Goal: Obtain resource: Obtain resource

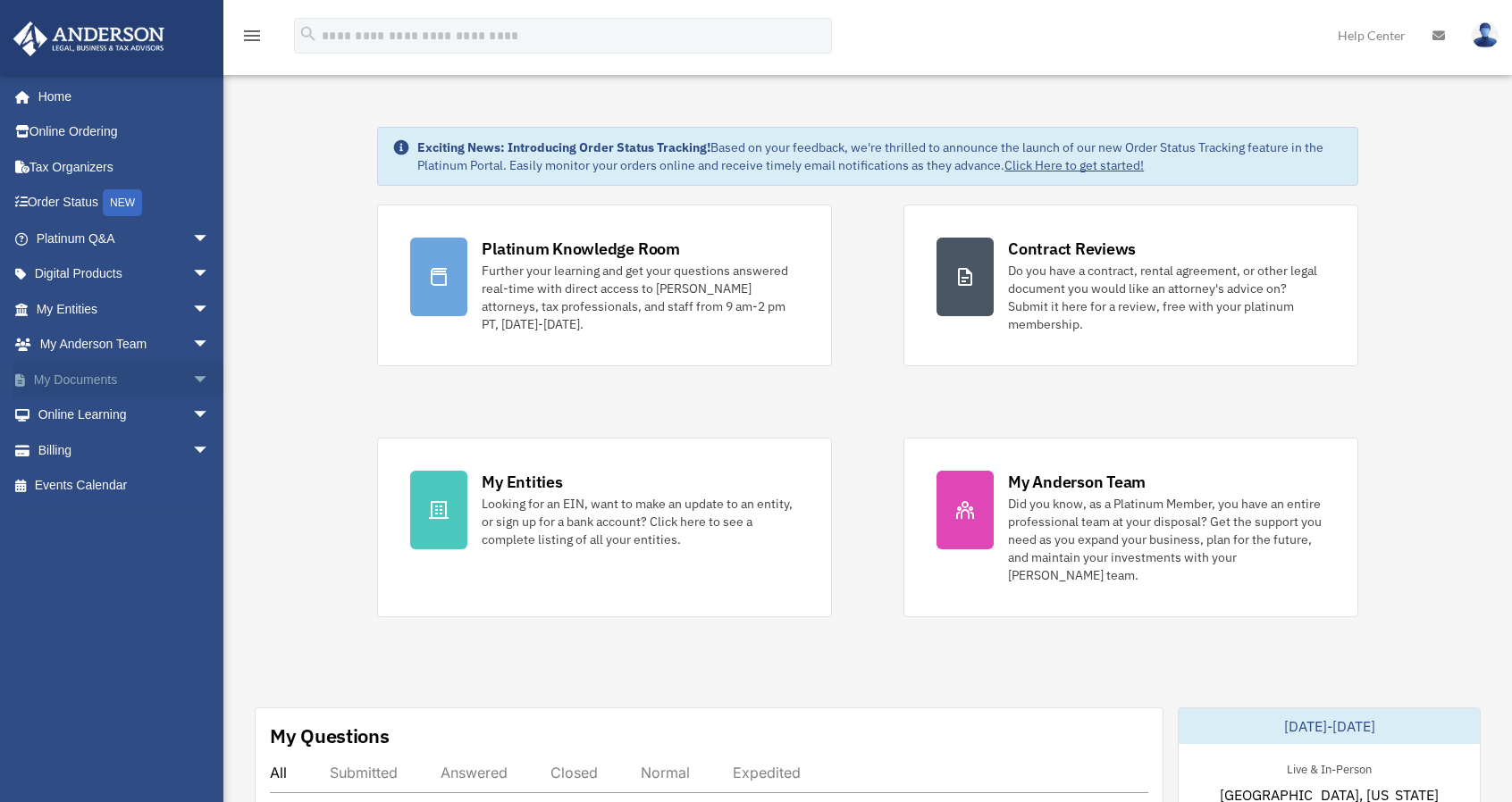
click at [192, 382] on span "arrow_drop_down" at bounding box center [209, 380] width 35 height 36
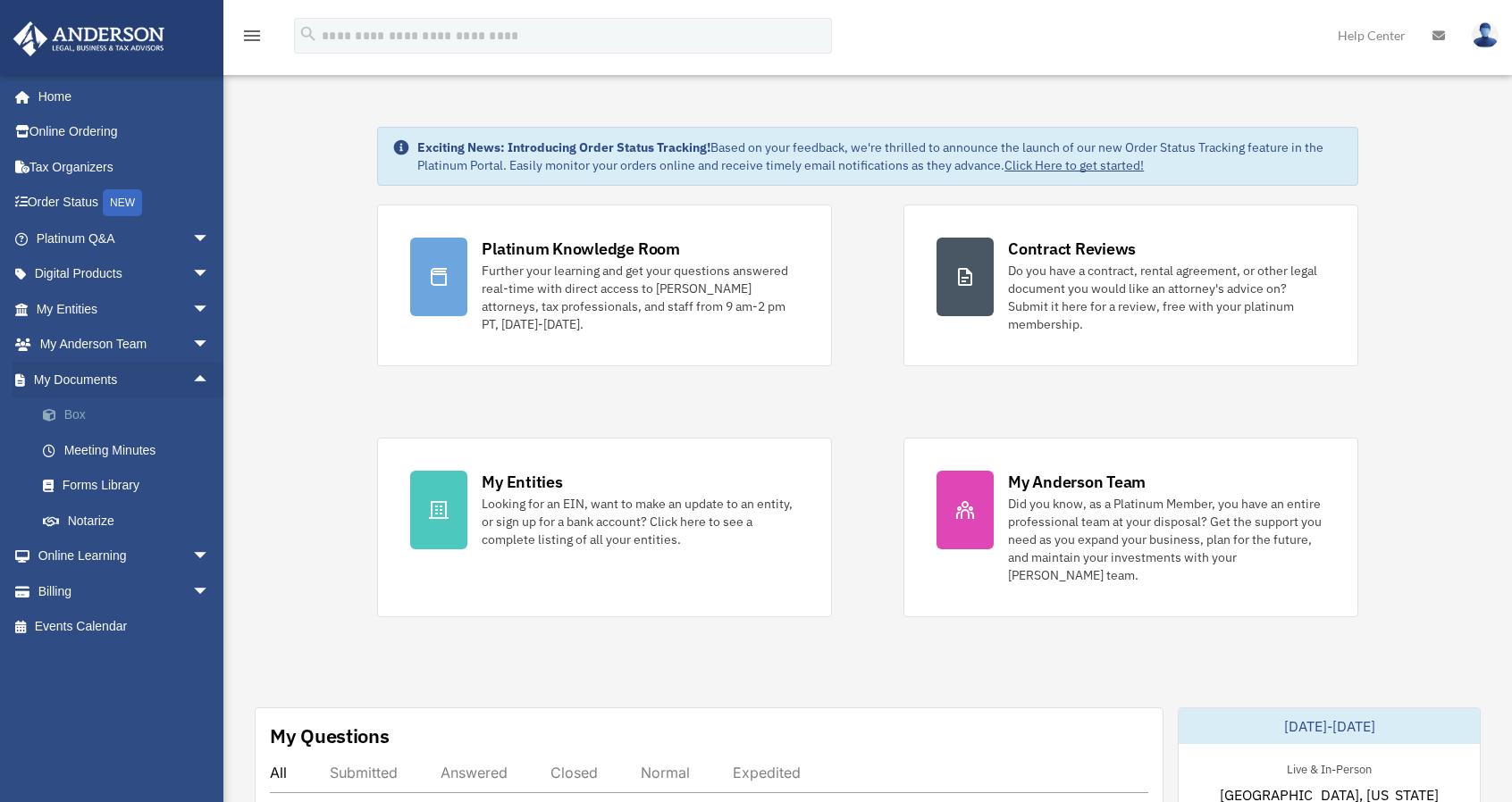
click at [87, 418] on link "Box" at bounding box center [131, 415] width 212 height 35
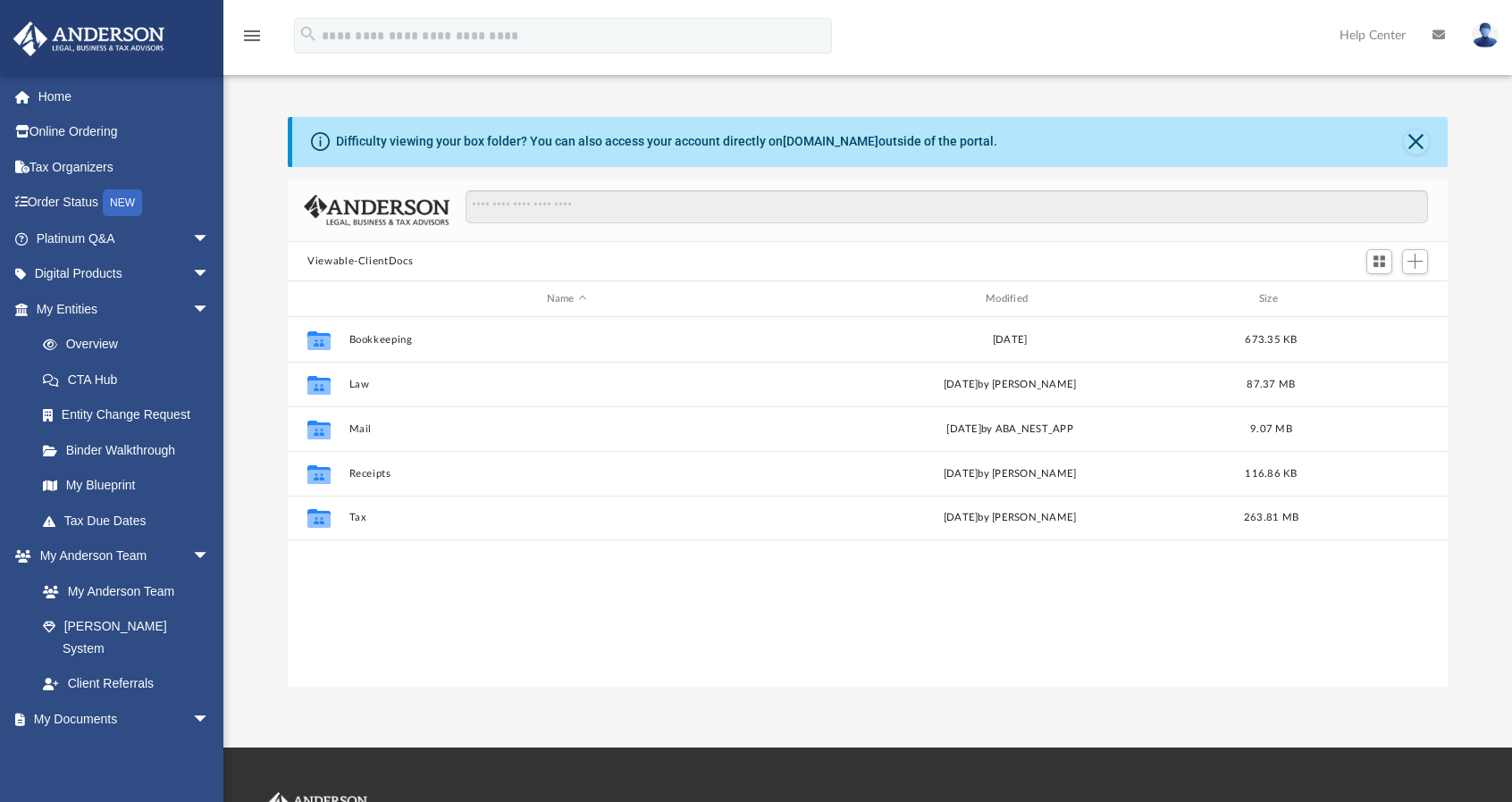
scroll to position [393, 1145]
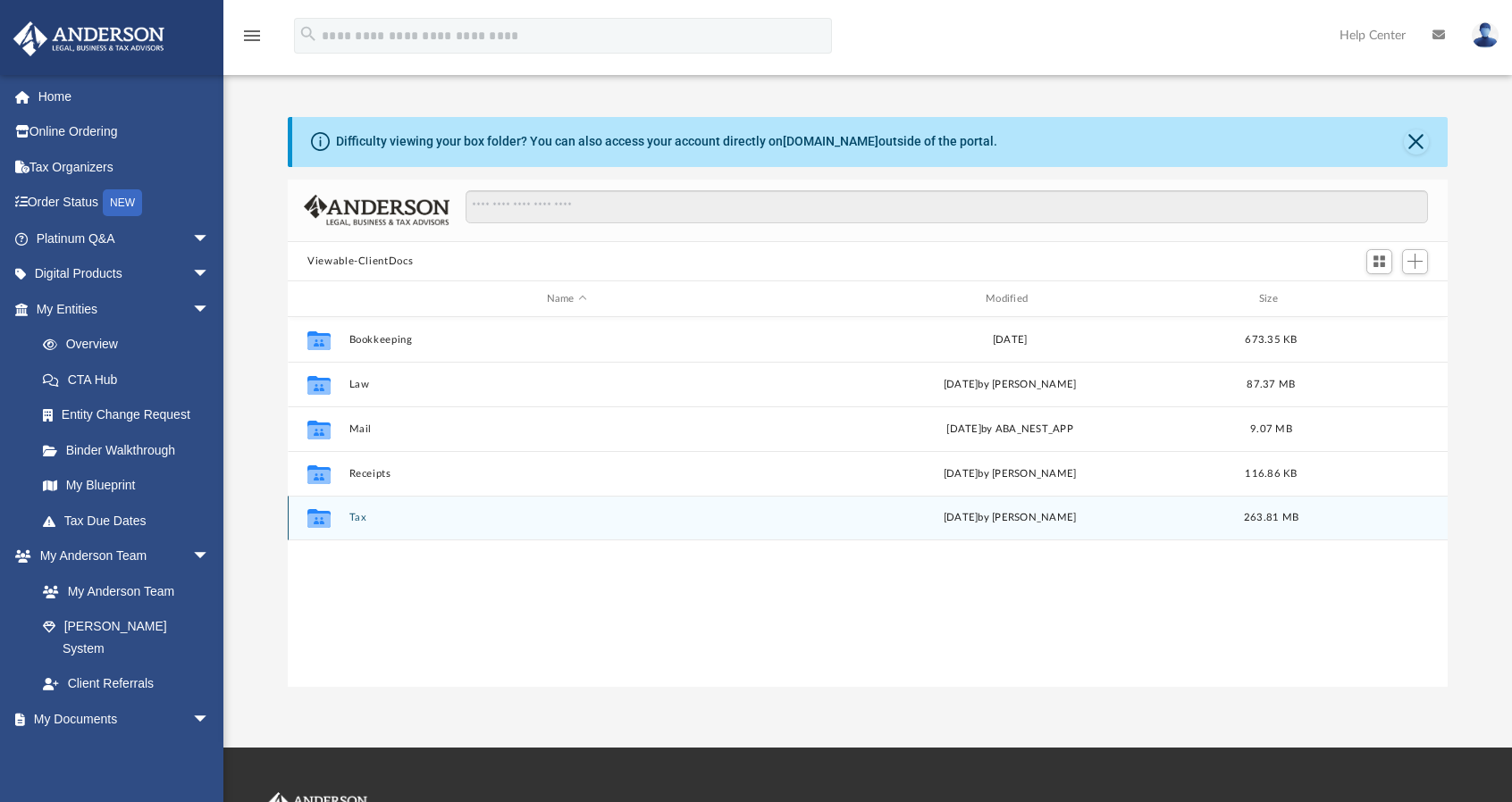
click at [355, 519] on button "Tax" at bounding box center [568, 518] width 435 height 11
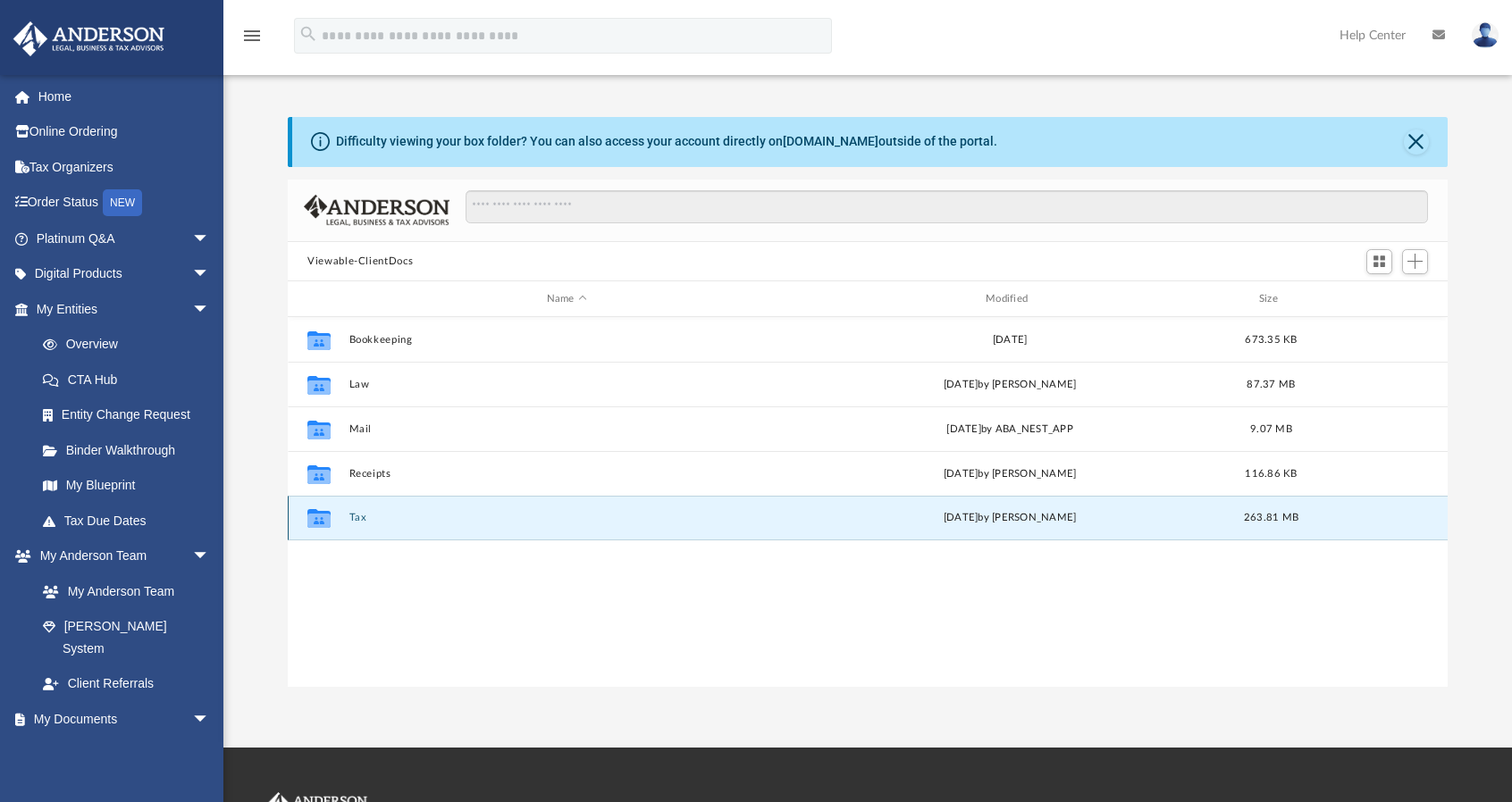
click at [355, 519] on button "Tax" at bounding box center [568, 518] width 435 height 11
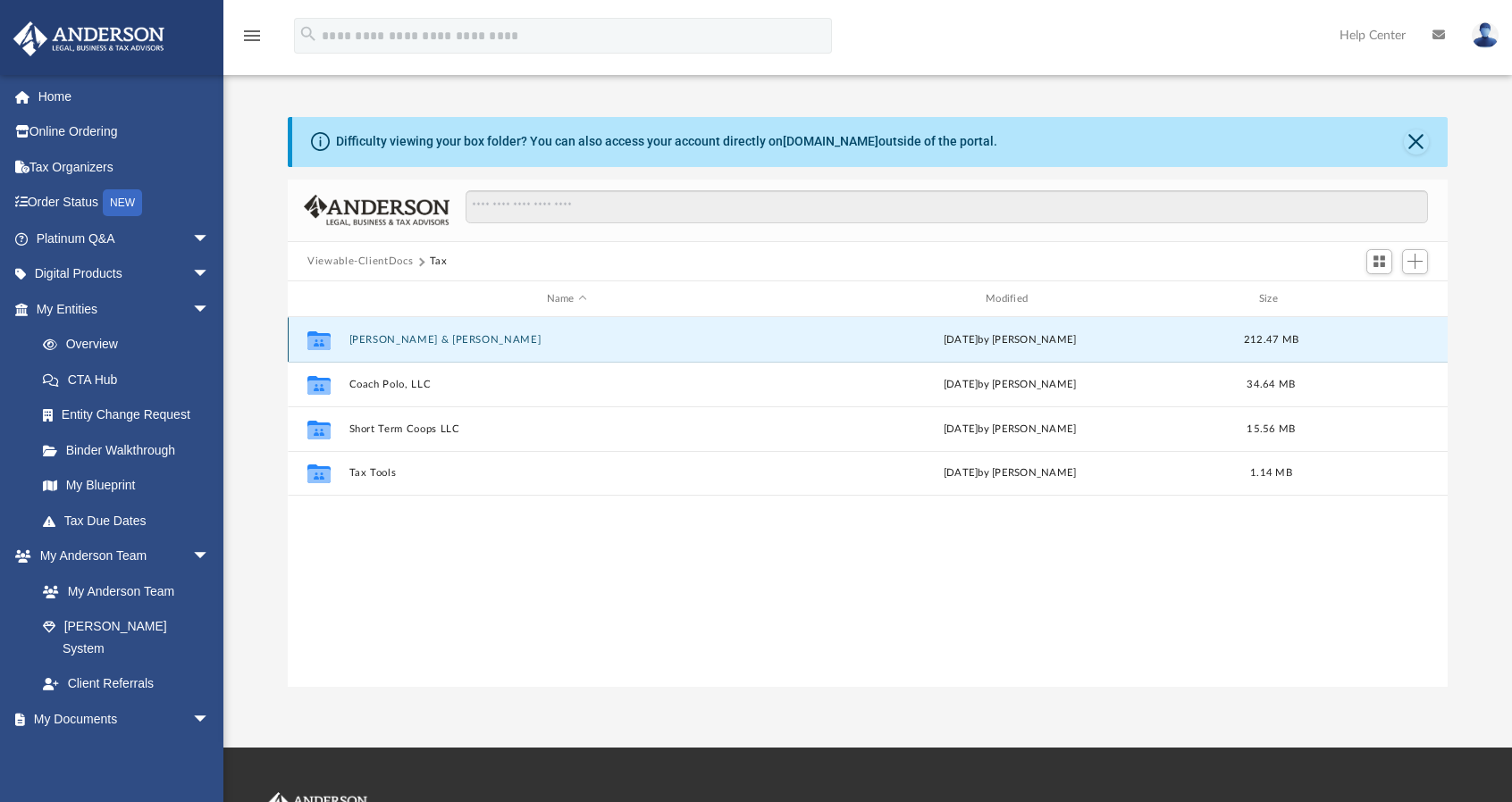
click at [394, 335] on button "[PERSON_NAME] & [PERSON_NAME]" at bounding box center [568, 340] width 435 height 11
click at [394, 335] on button "Bhola, Ali & Rabia" at bounding box center [568, 340] width 435 height 11
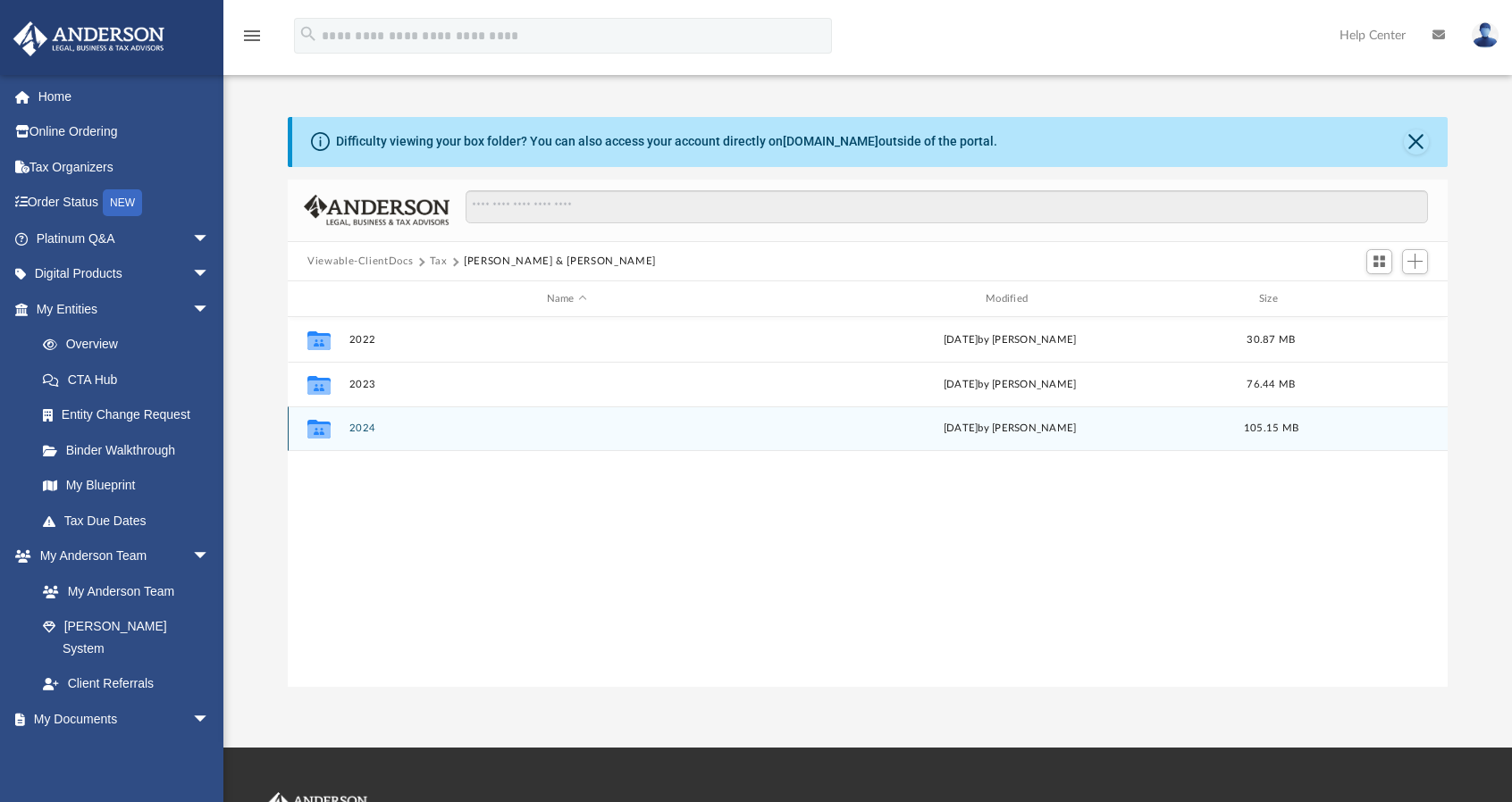
click at [358, 430] on button "2024" at bounding box center [568, 429] width 435 height 11
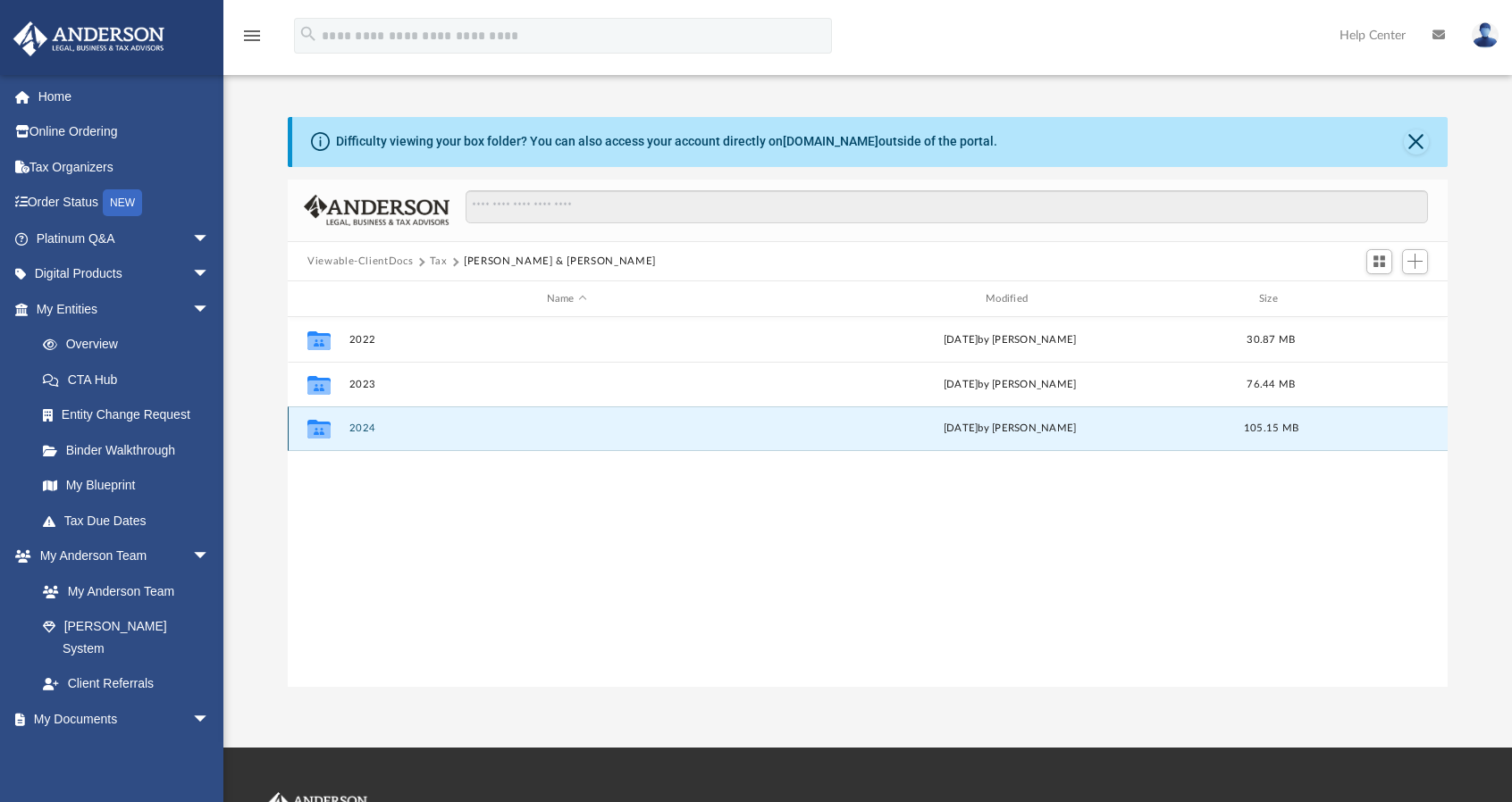
click at [358, 430] on button "2024" at bounding box center [568, 429] width 435 height 11
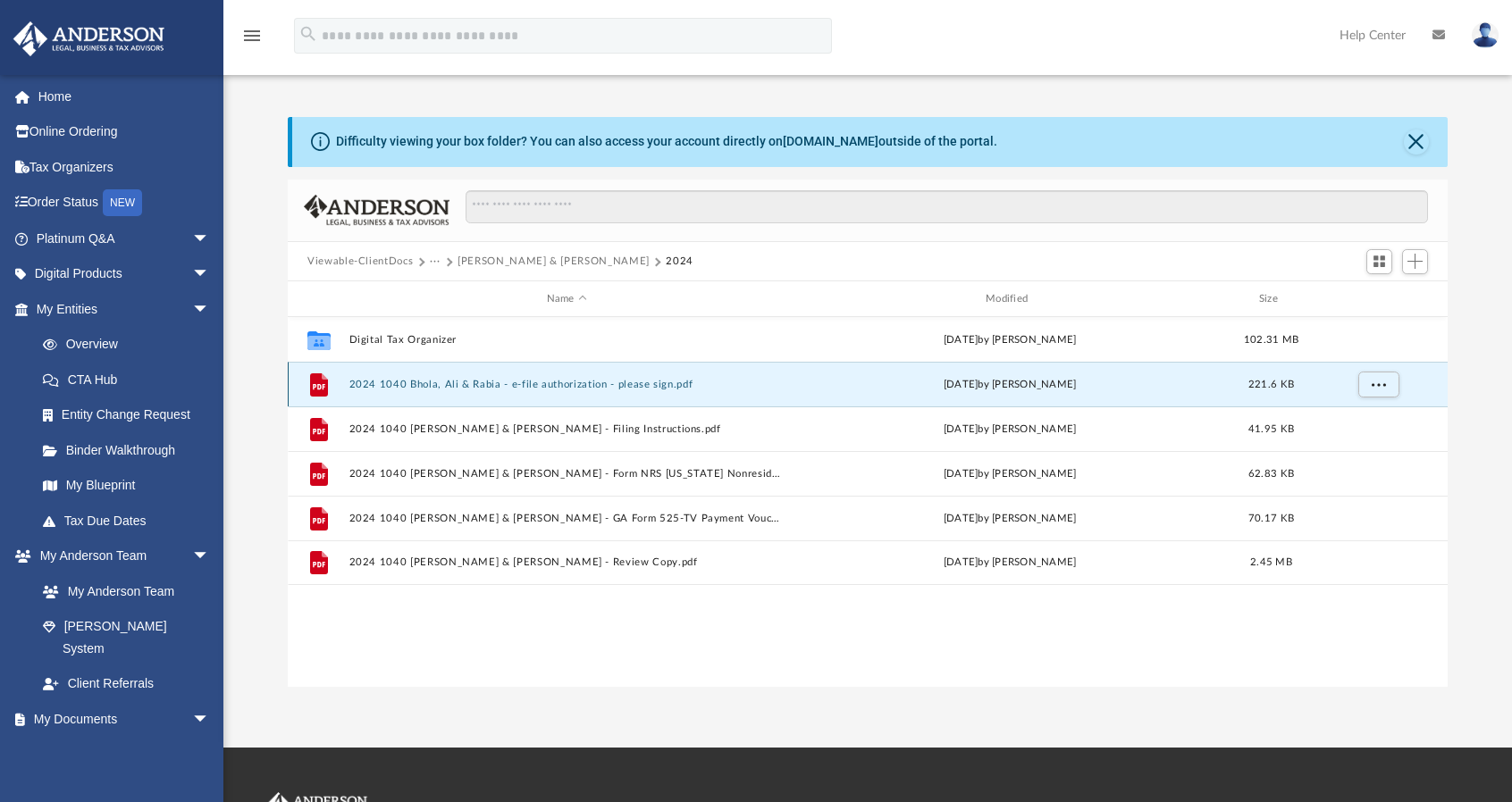
click at [454, 381] on button "2024 1040 Bhola, Ali & Rabia - e-file authorization - please sign.pdf" at bounding box center [568, 384] width 435 height 11
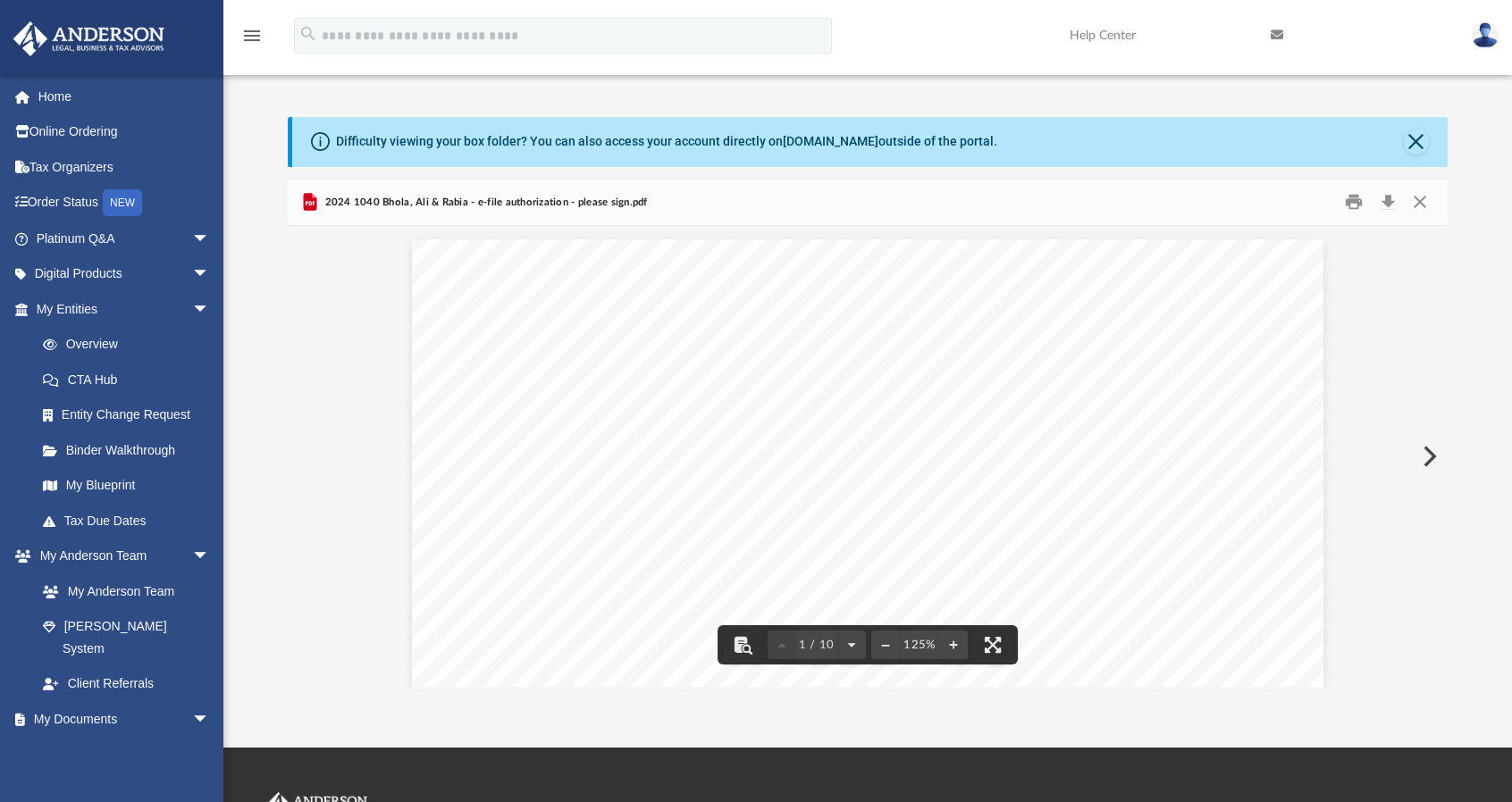
scroll to position [403, 0]
click at [1417, 207] on button "Close" at bounding box center [1420, 203] width 33 height 28
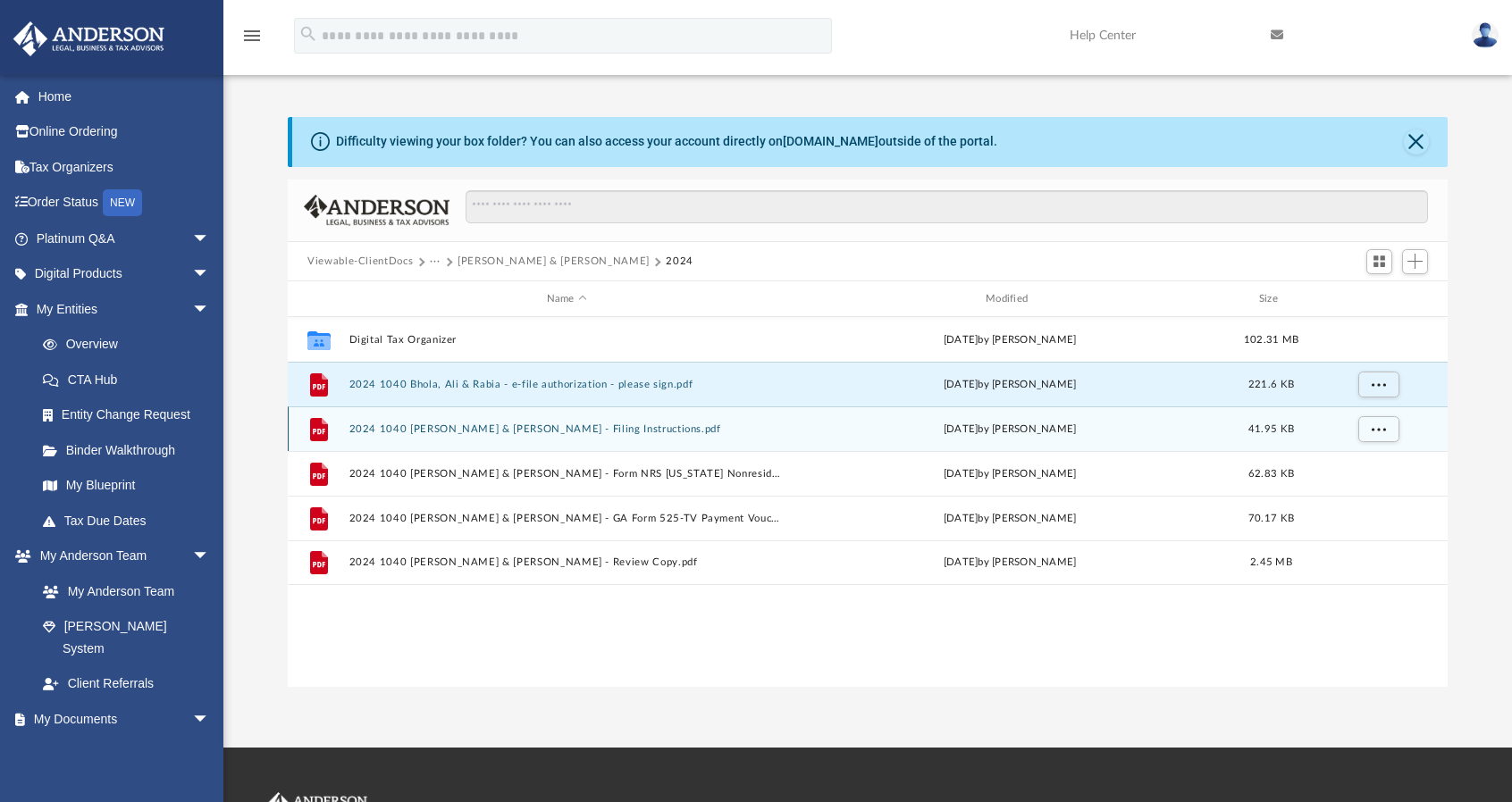
click at [516, 430] on button "2024 1040 Bhola, Ali & Rabia - Filing Instructions.pdf" at bounding box center [568, 429] width 435 height 11
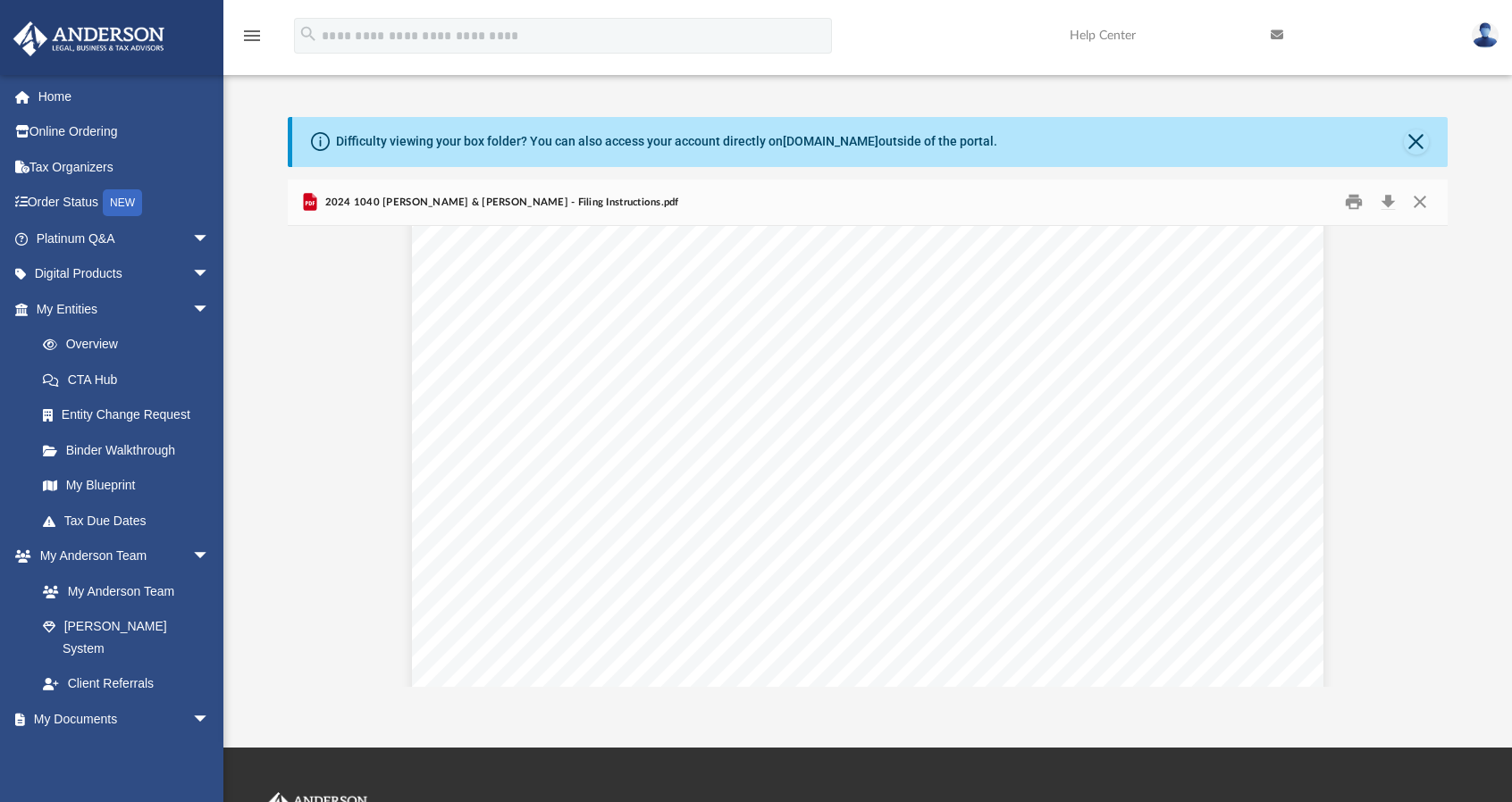
scroll to position [608, 0]
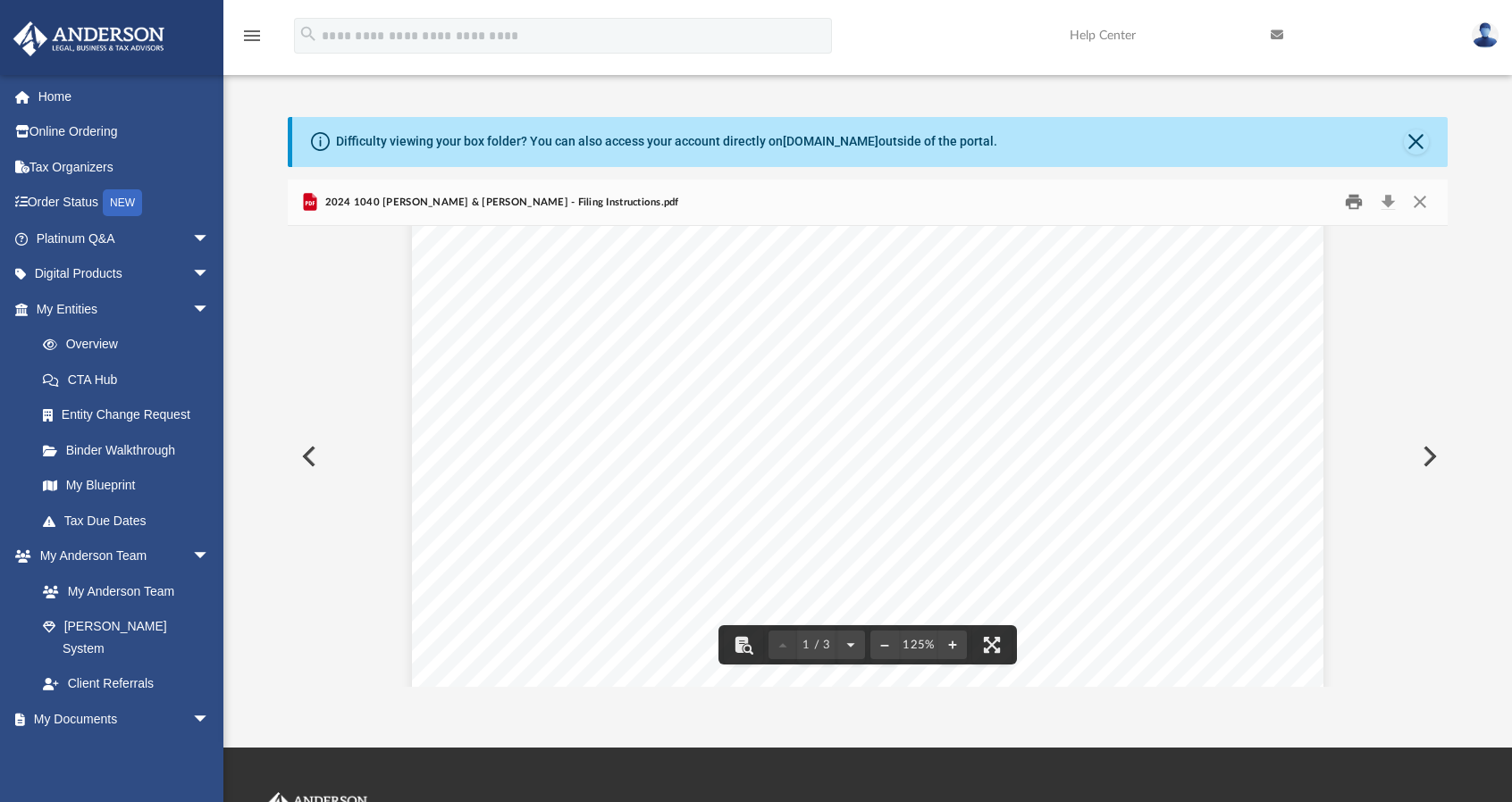
click at [1352, 202] on button "Print" at bounding box center [1355, 203] width 35 height 28
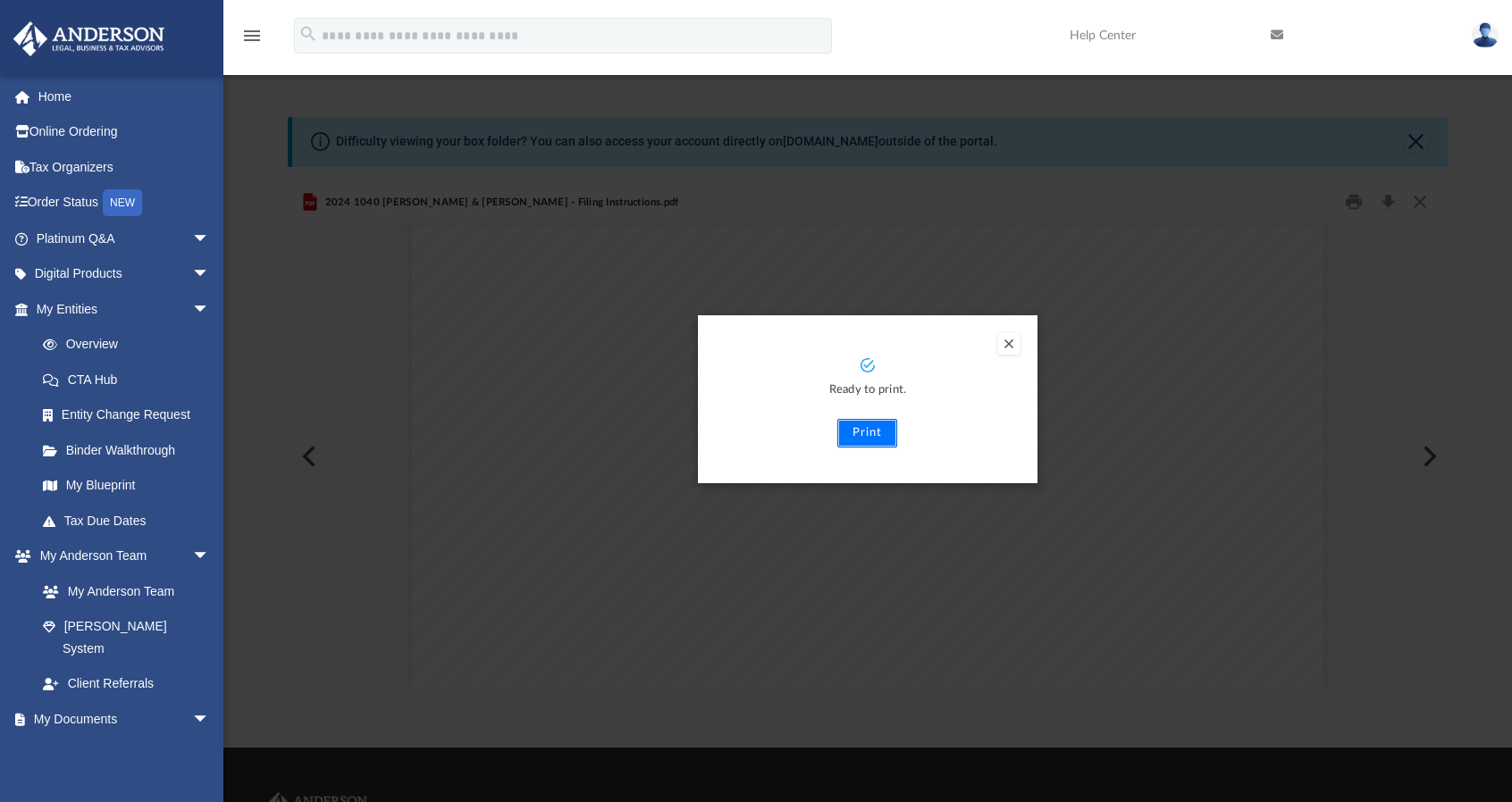
click at [867, 430] on button "Print" at bounding box center [867, 433] width 60 height 29
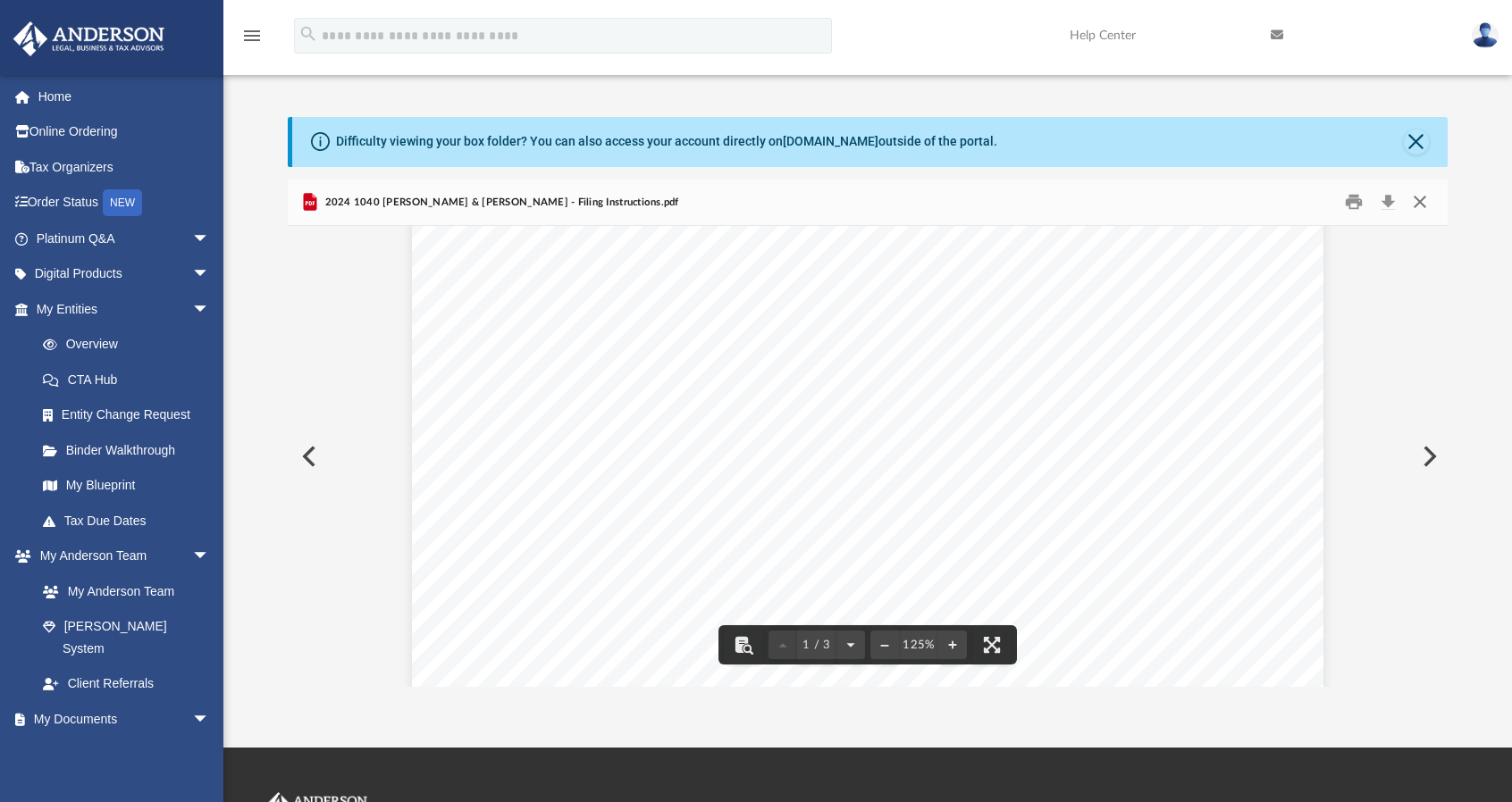
click at [1420, 204] on button "Close" at bounding box center [1420, 203] width 33 height 28
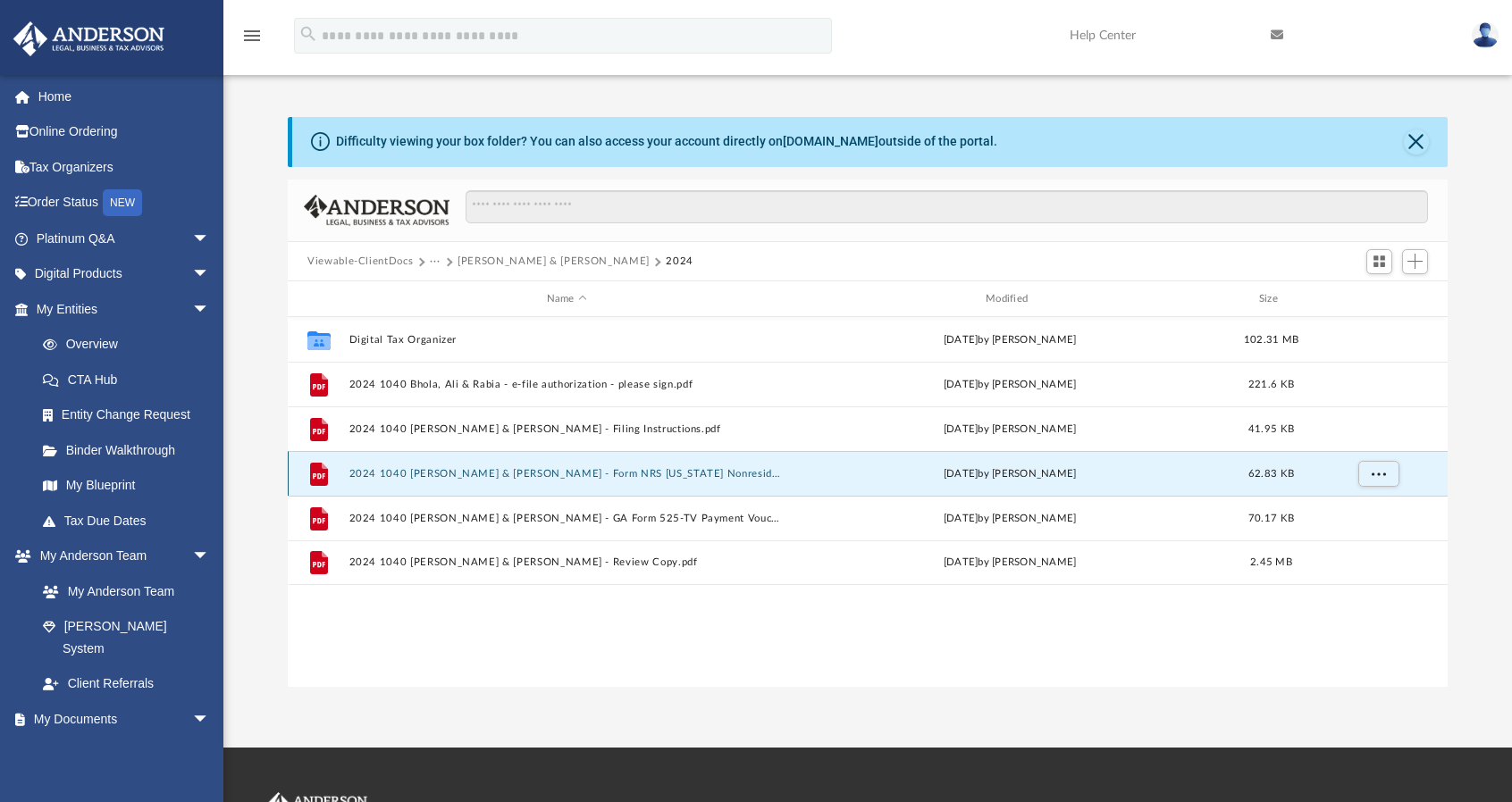
click at [552, 476] on button "2024 1040 Bhola, Ali & Rabia - Form NRS Ohio Nonresident Statement.pdf" at bounding box center [568, 474] width 435 height 11
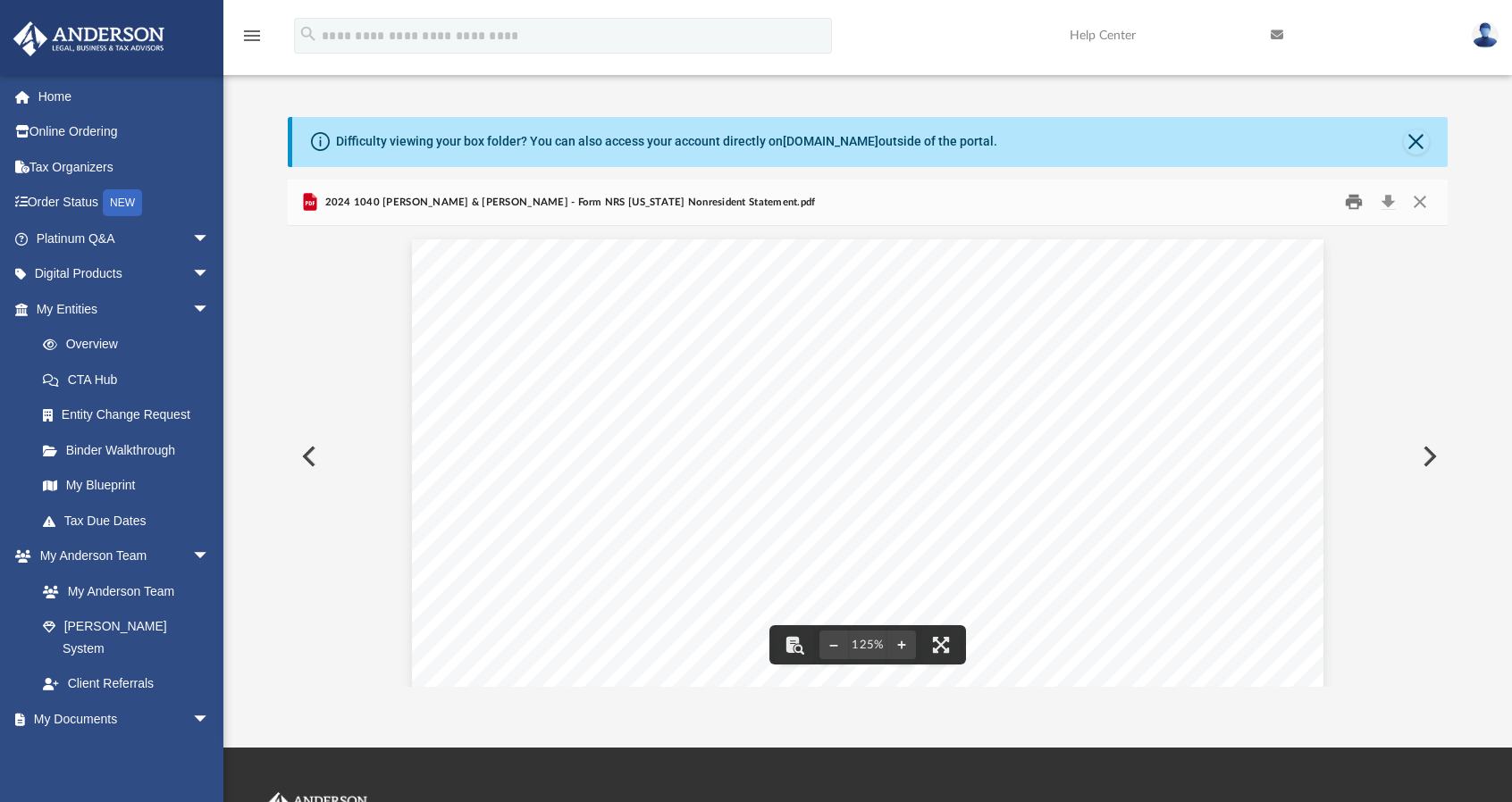
click at [1347, 207] on button "Print" at bounding box center [1355, 203] width 35 height 28
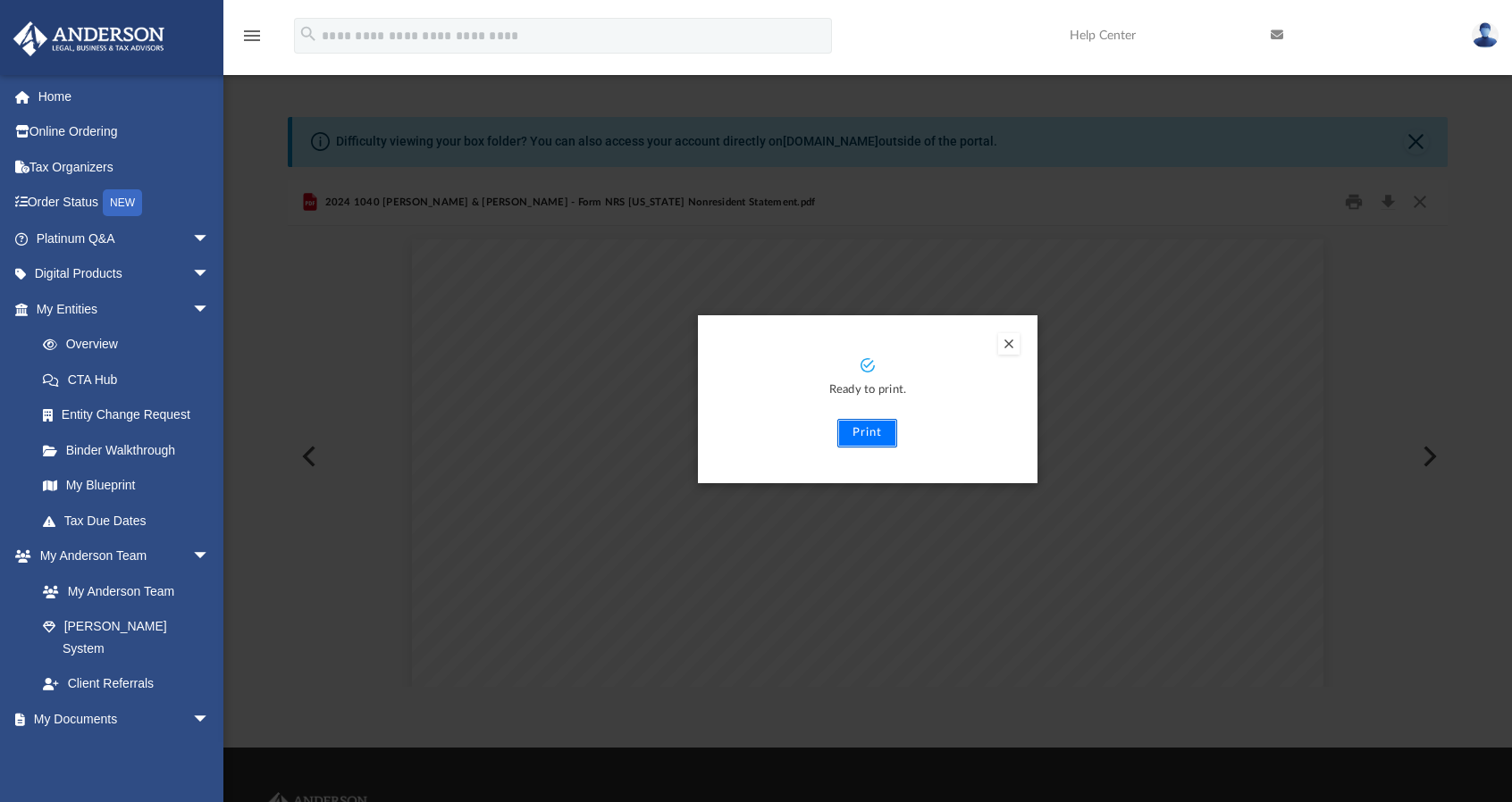
click at [863, 433] on button "Print" at bounding box center [867, 433] width 60 height 29
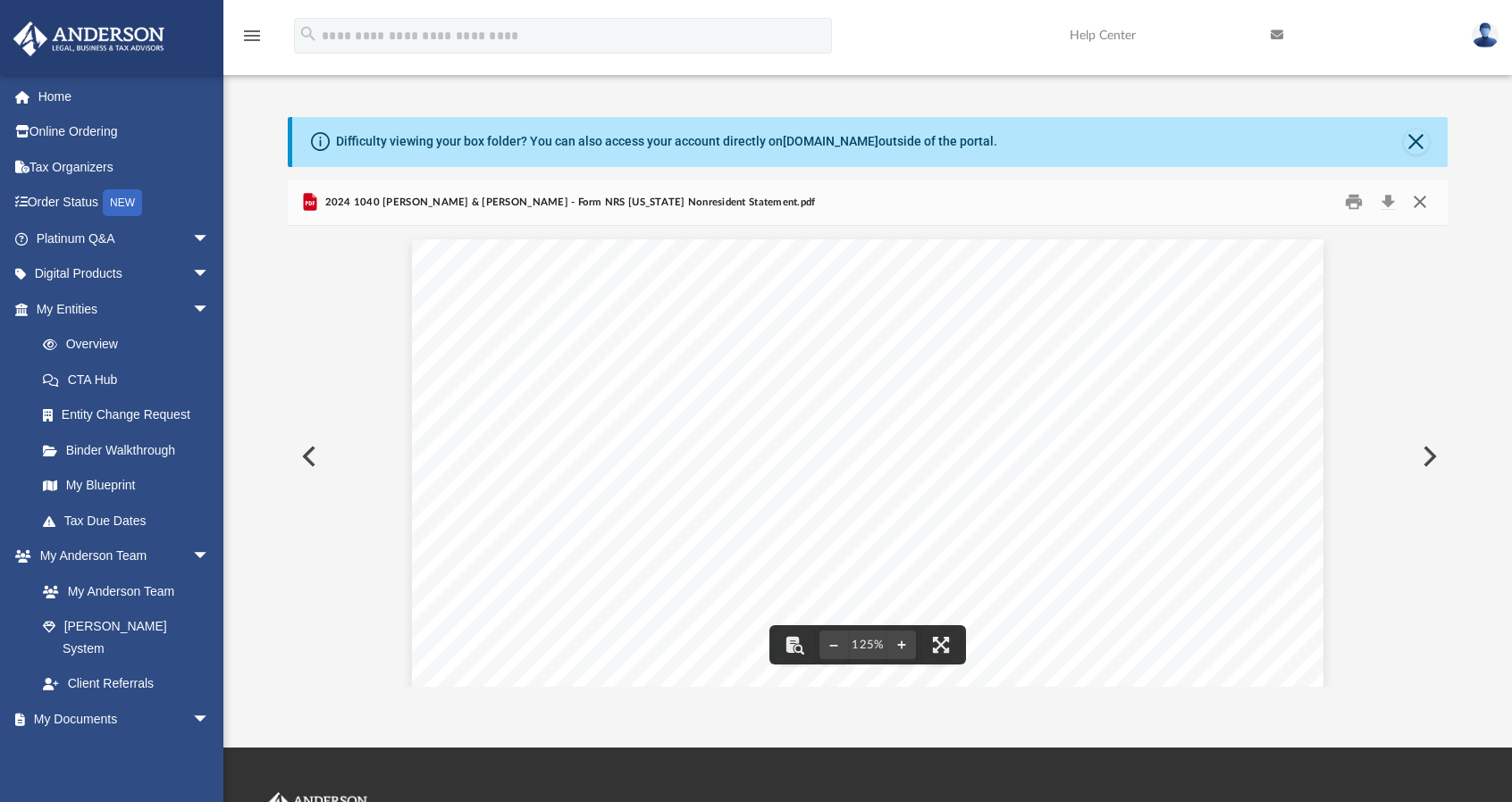
click at [1427, 207] on button "Close" at bounding box center [1420, 203] width 33 height 28
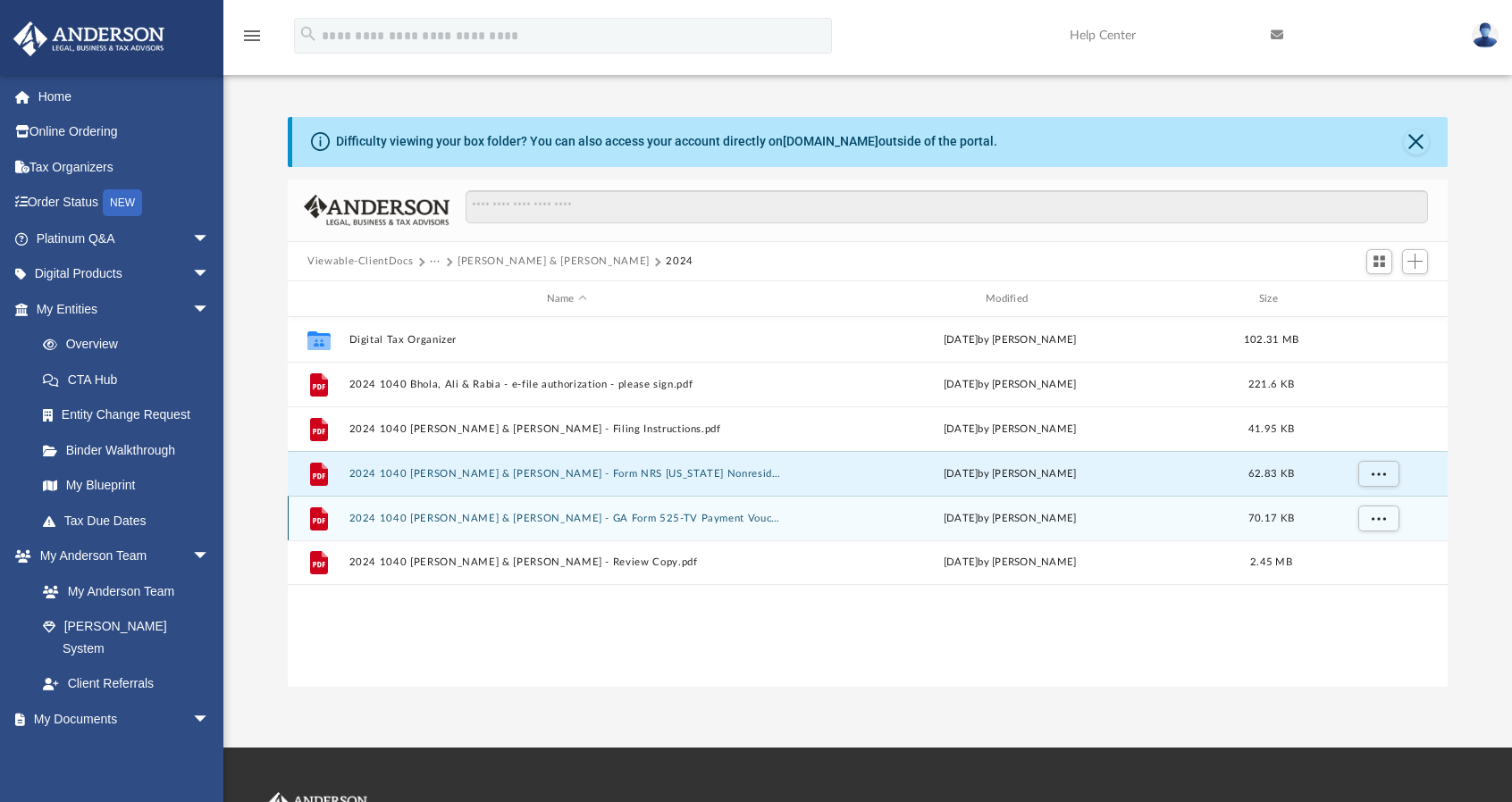
click at [526, 519] on button "2024 1040 Bhola, Ali & Rabia - GA Form 525-TV Payment Voucher.pdf" at bounding box center [568, 518] width 435 height 11
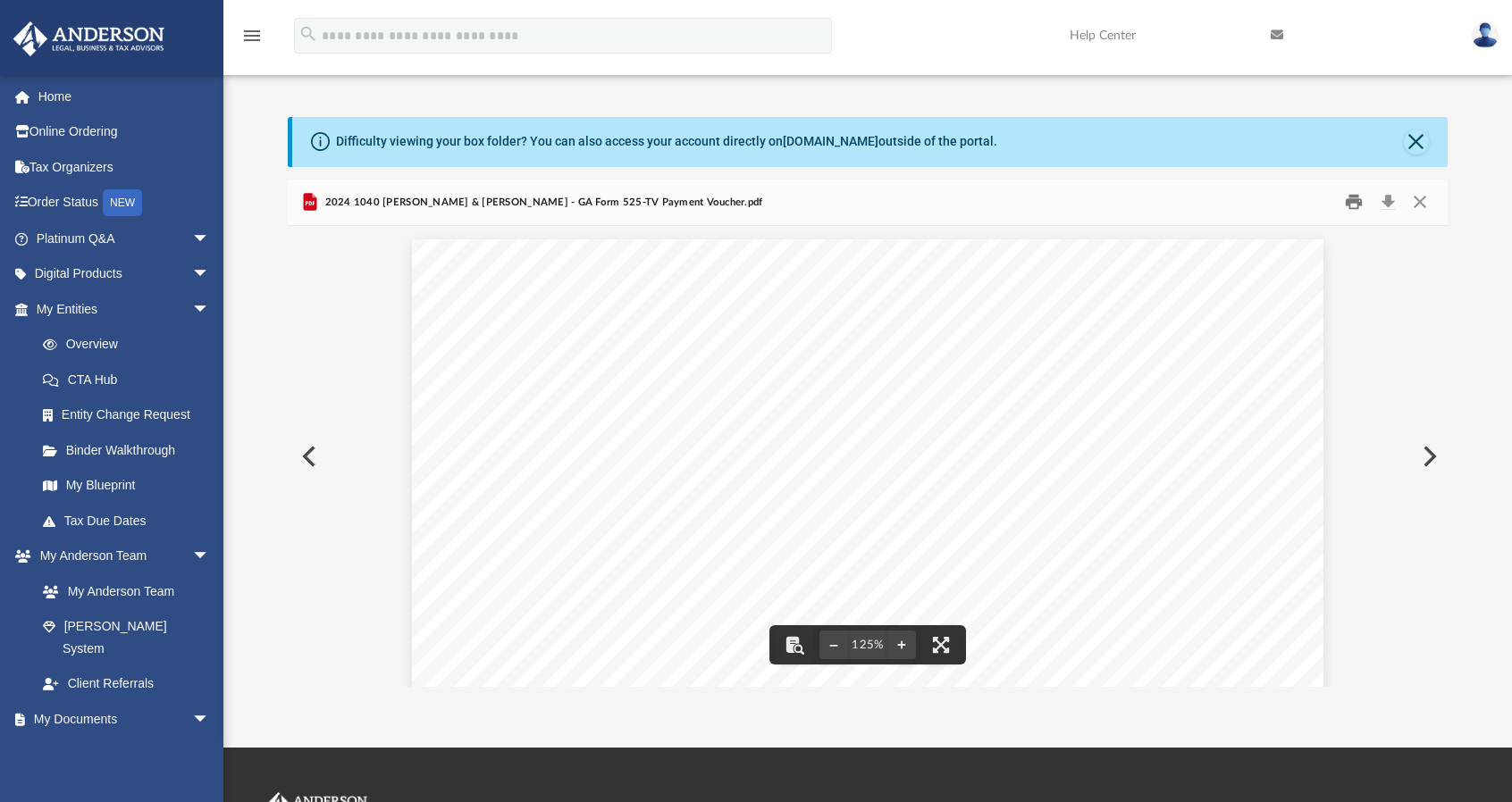
click at [1344, 199] on button "Print" at bounding box center [1355, 203] width 35 height 28
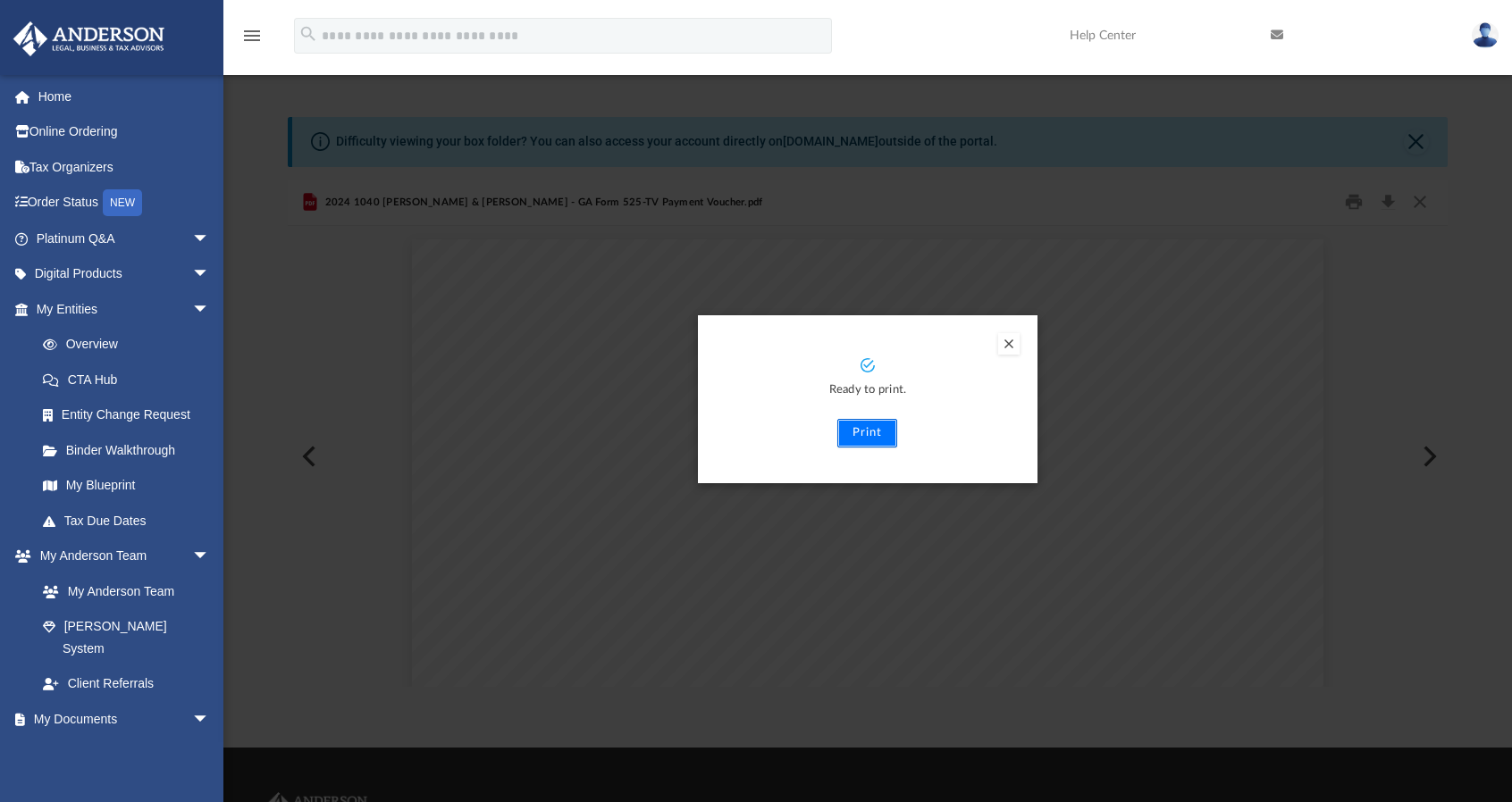
click at [860, 432] on button "Print" at bounding box center [867, 433] width 60 height 29
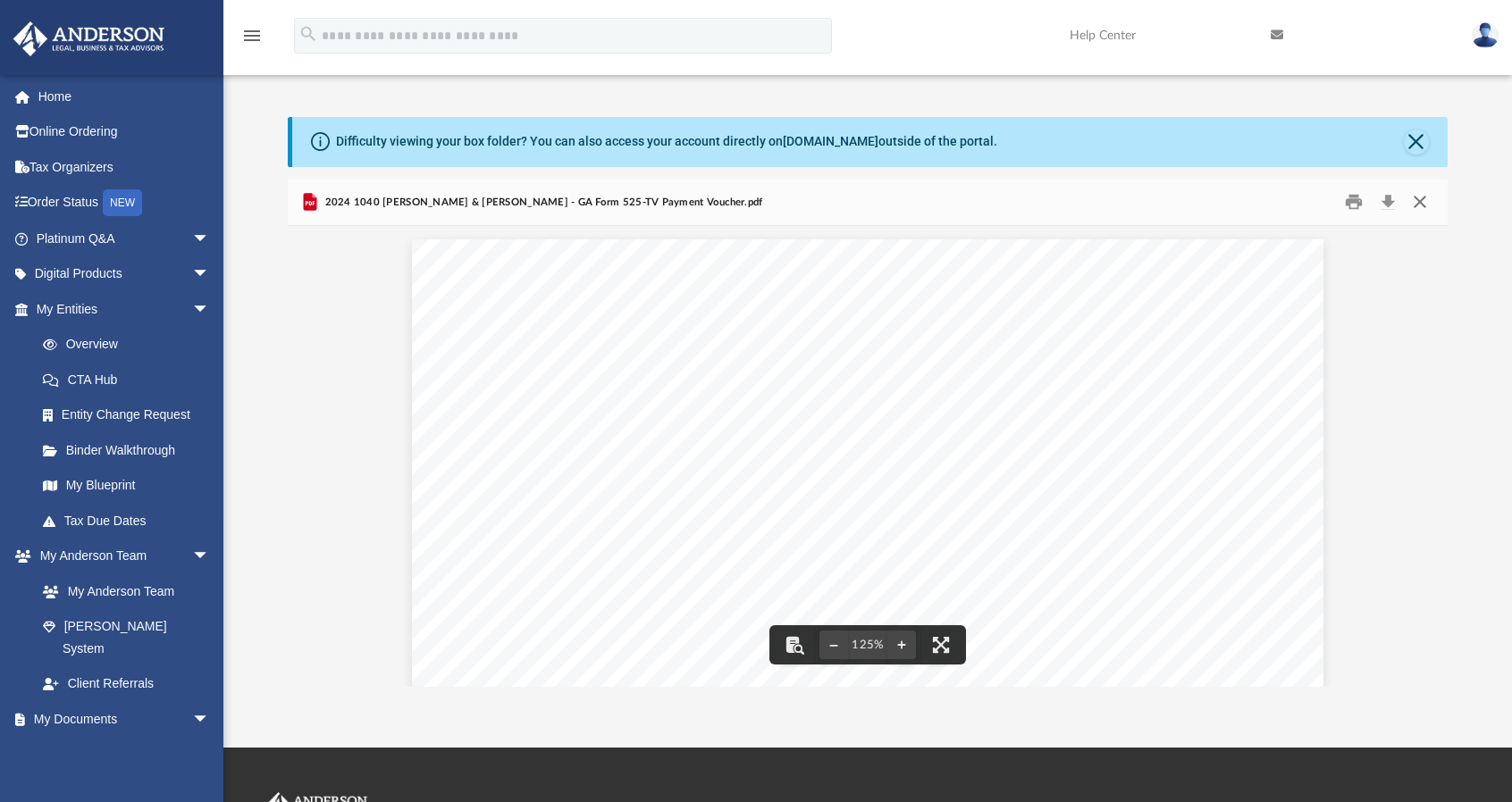
click at [1424, 200] on button "Close" at bounding box center [1420, 203] width 33 height 28
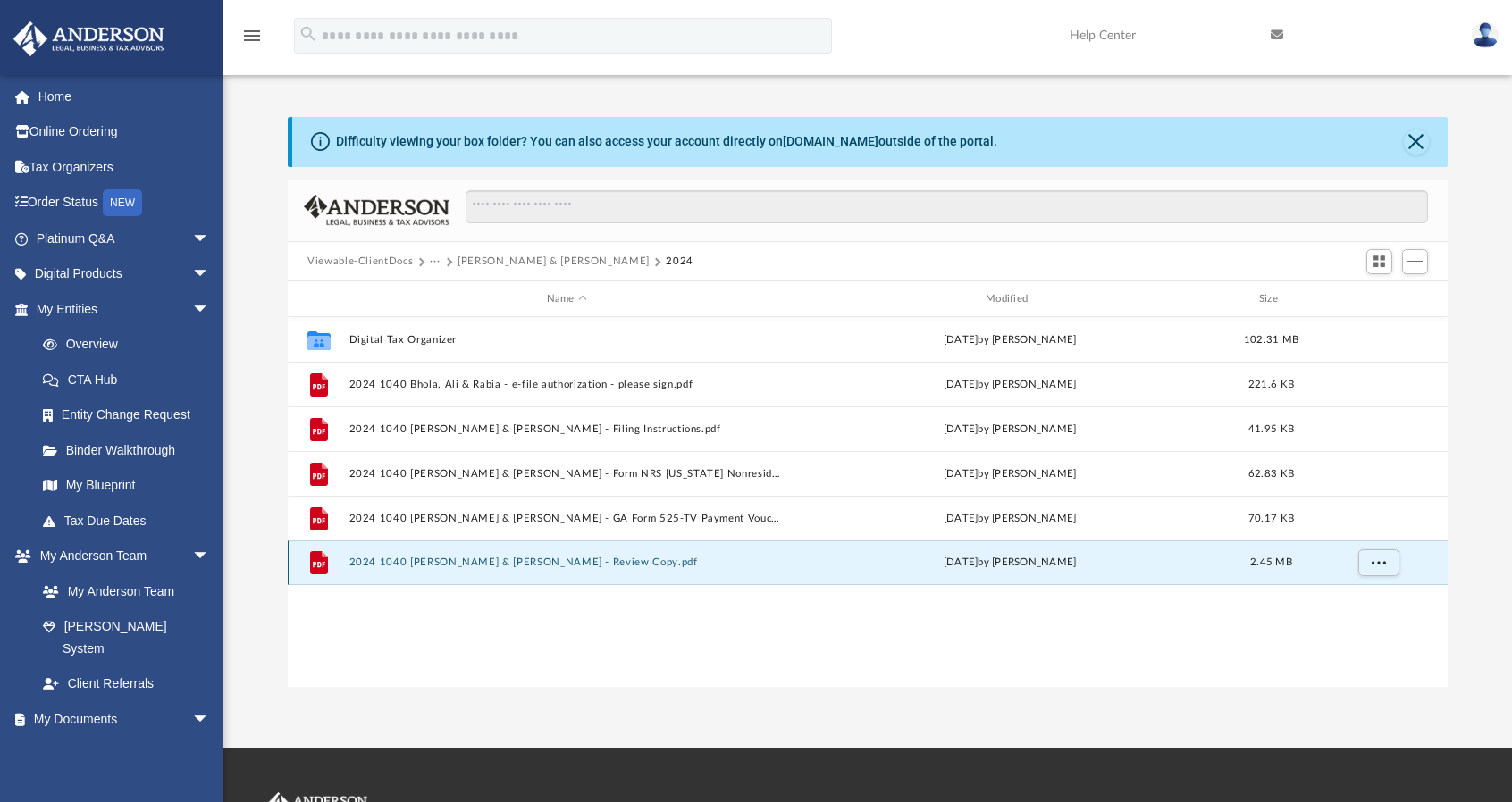
click at [513, 567] on button "2024 1040 Bhola, Ali & Rabia - Review Copy.pdf" at bounding box center [568, 563] width 435 height 11
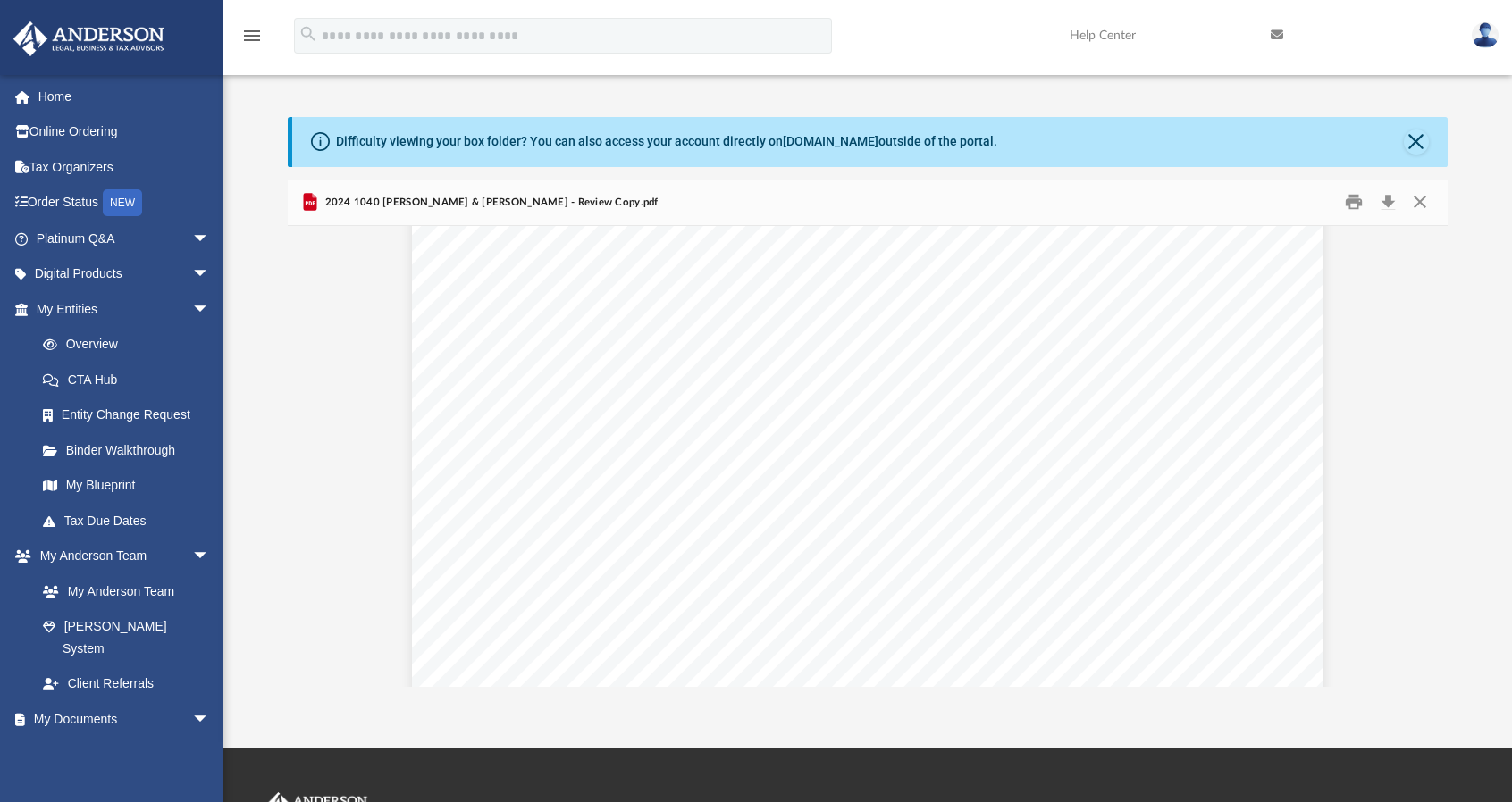
scroll to position [23975, 0]
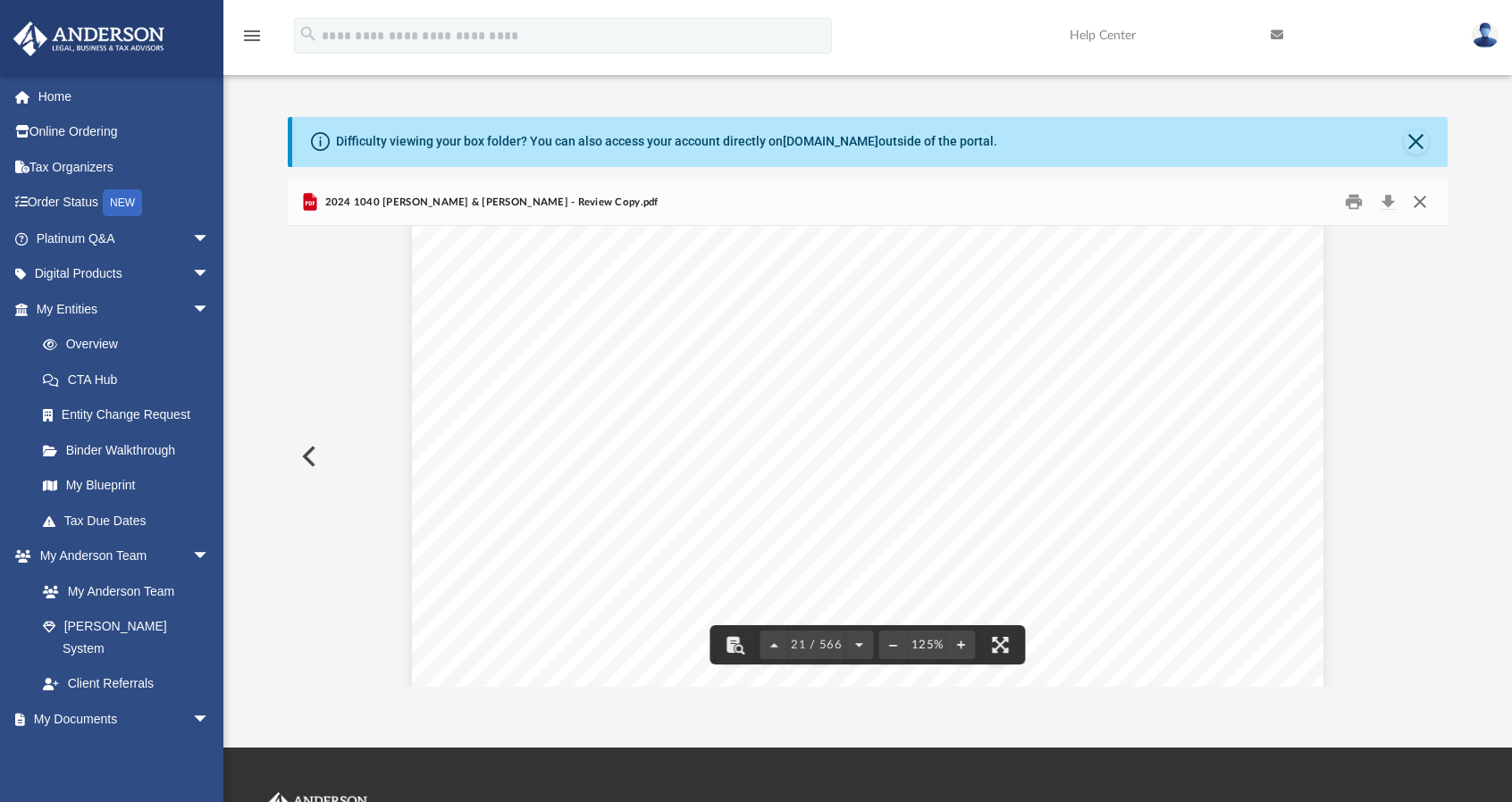
click at [1421, 207] on button "Close" at bounding box center [1420, 203] width 33 height 28
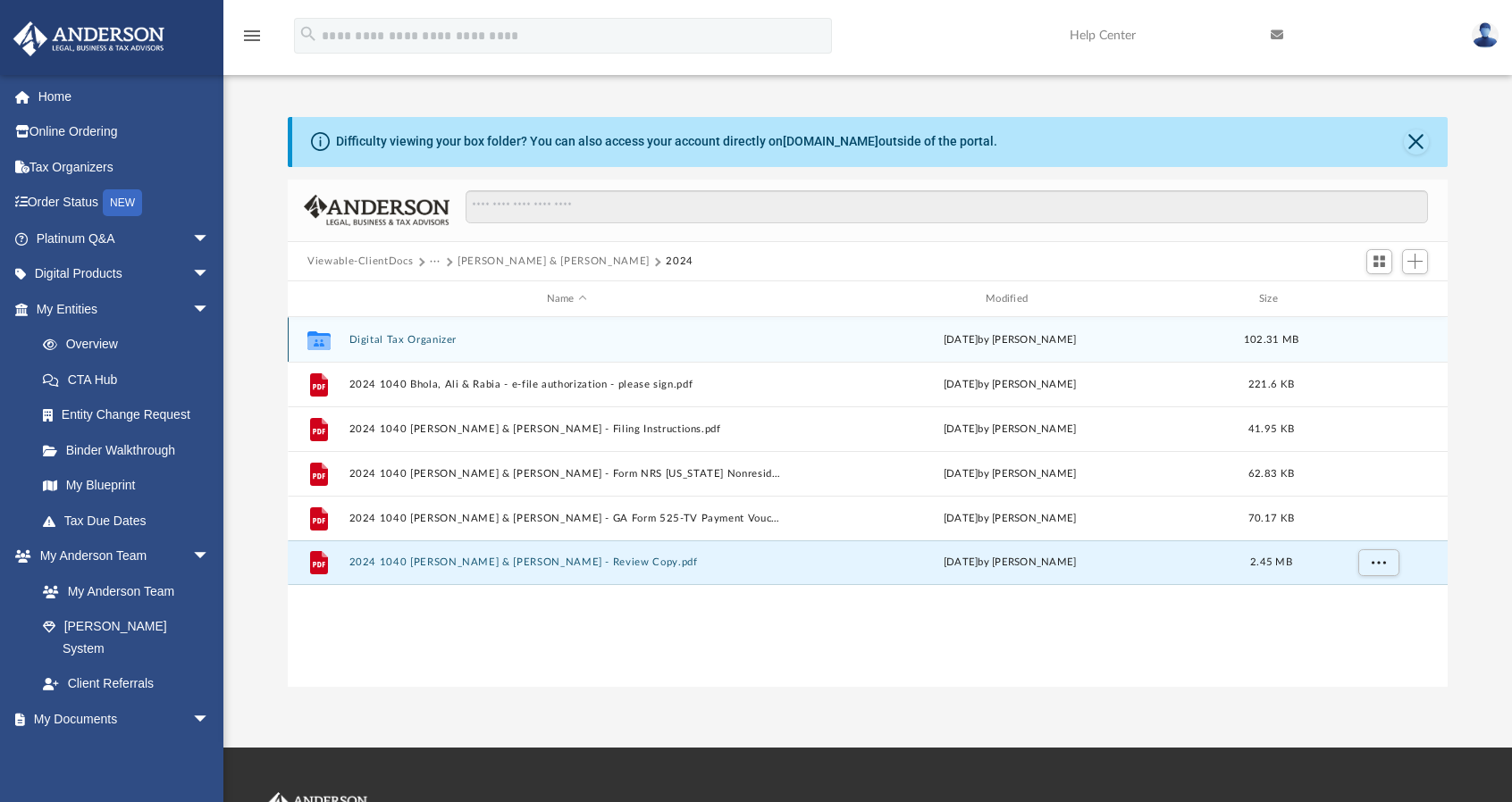
click at [386, 339] on button "Digital Tax Organizer" at bounding box center [568, 340] width 435 height 11
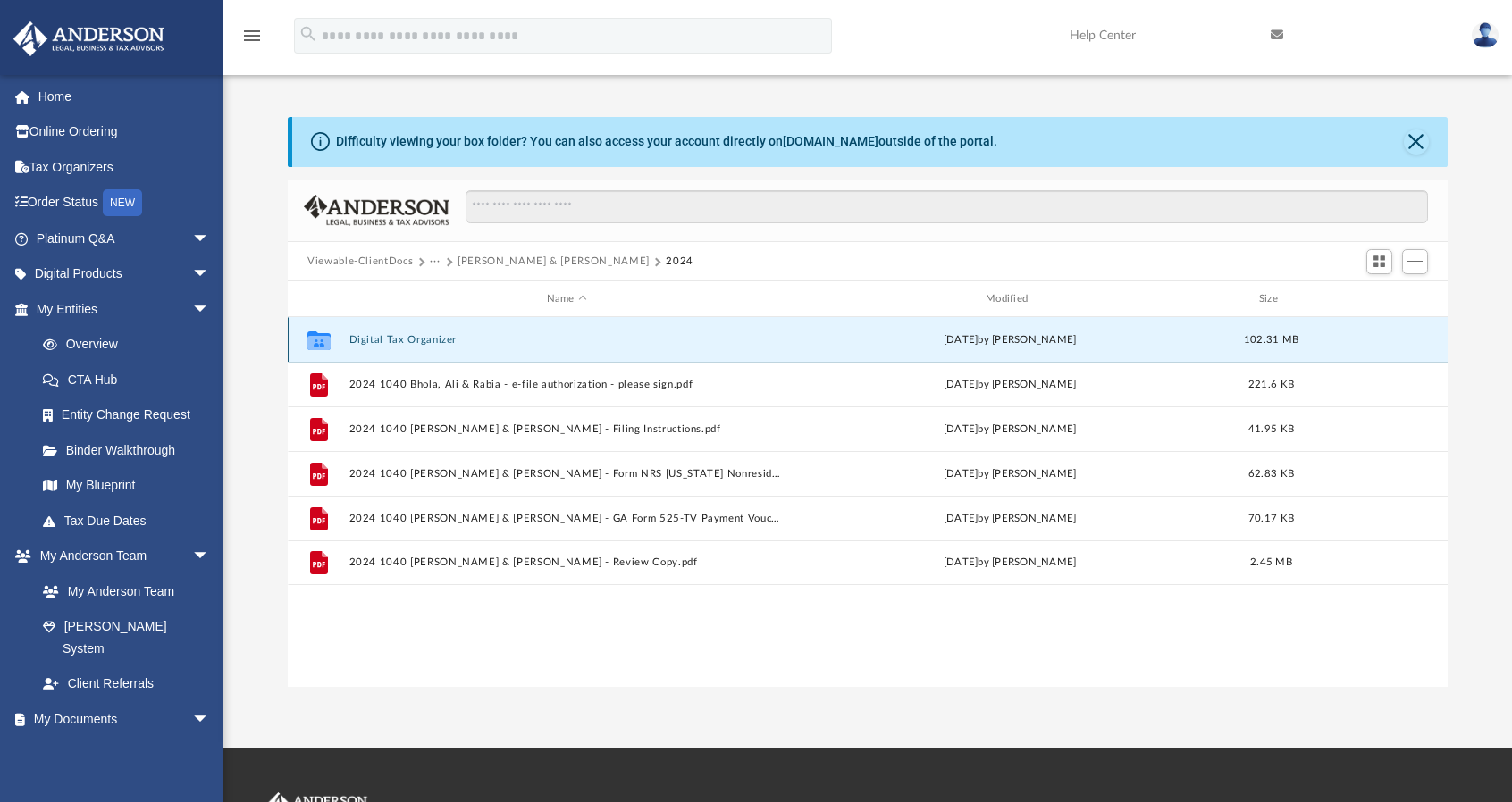
click at [386, 339] on button "Digital Tax Organizer" at bounding box center [568, 340] width 435 height 11
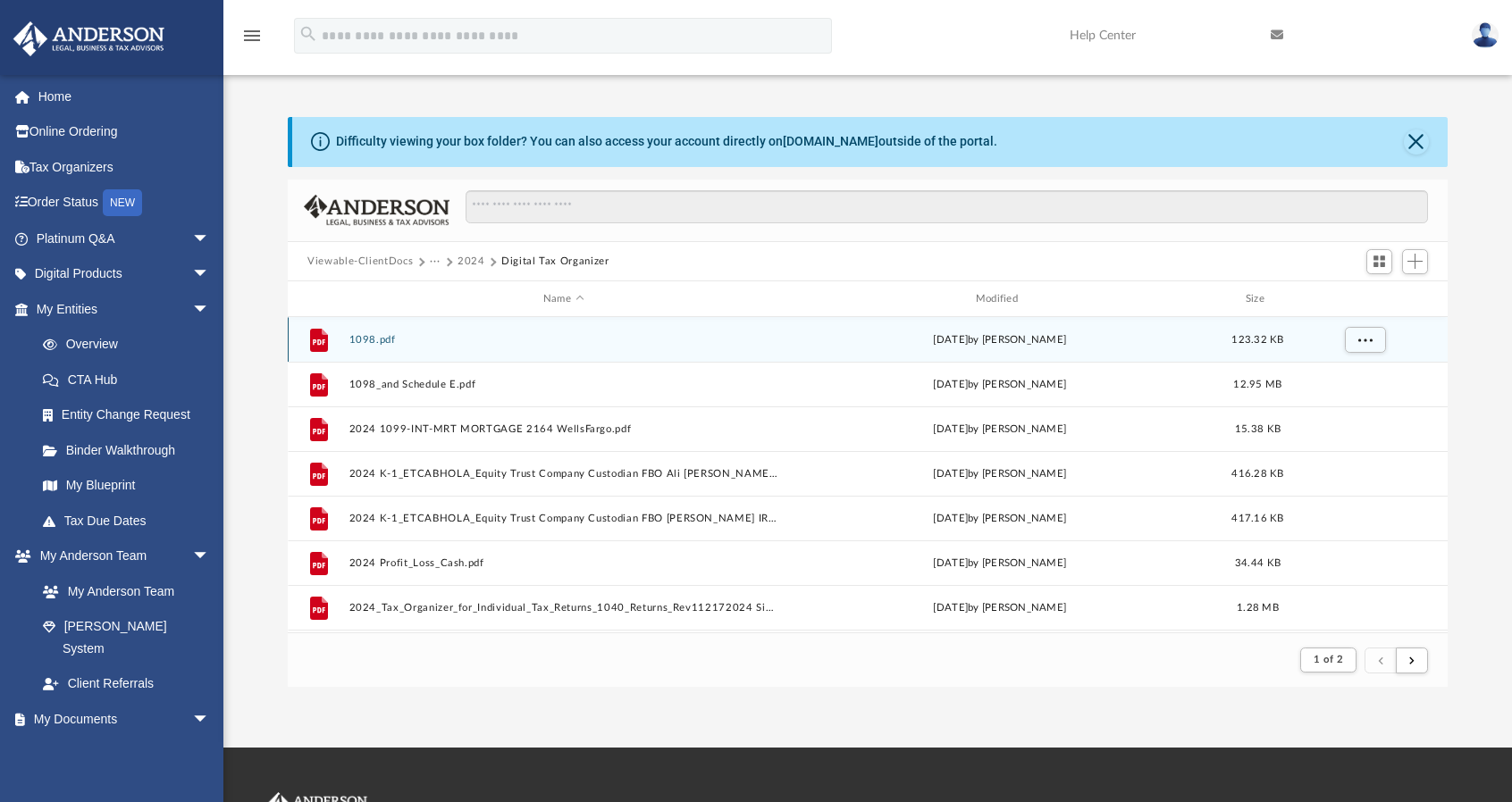
scroll to position [14, 14]
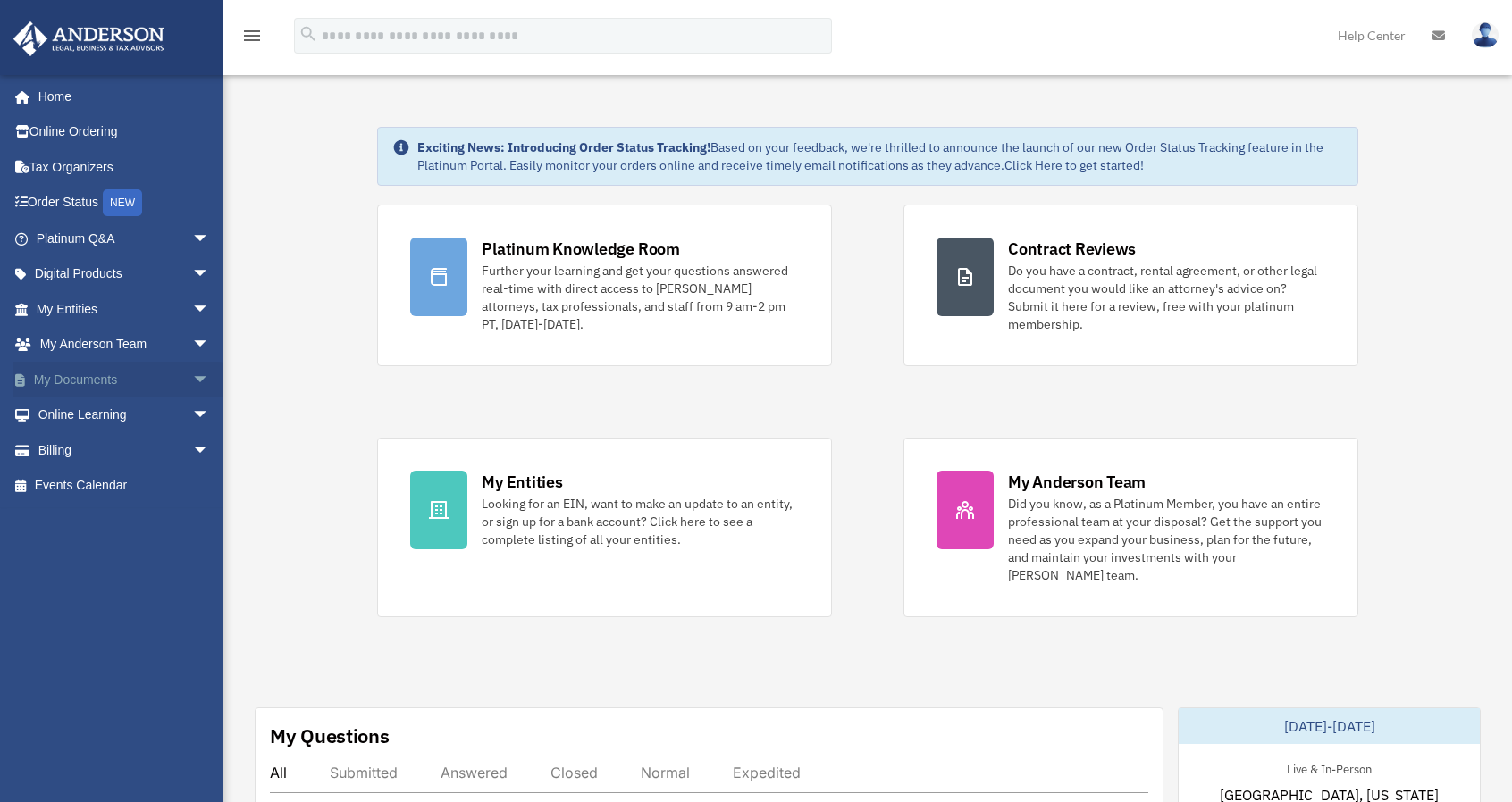
click at [192, 381] on span "arrow_drop_down" at bounding box center [209, 380] width 35 height 36
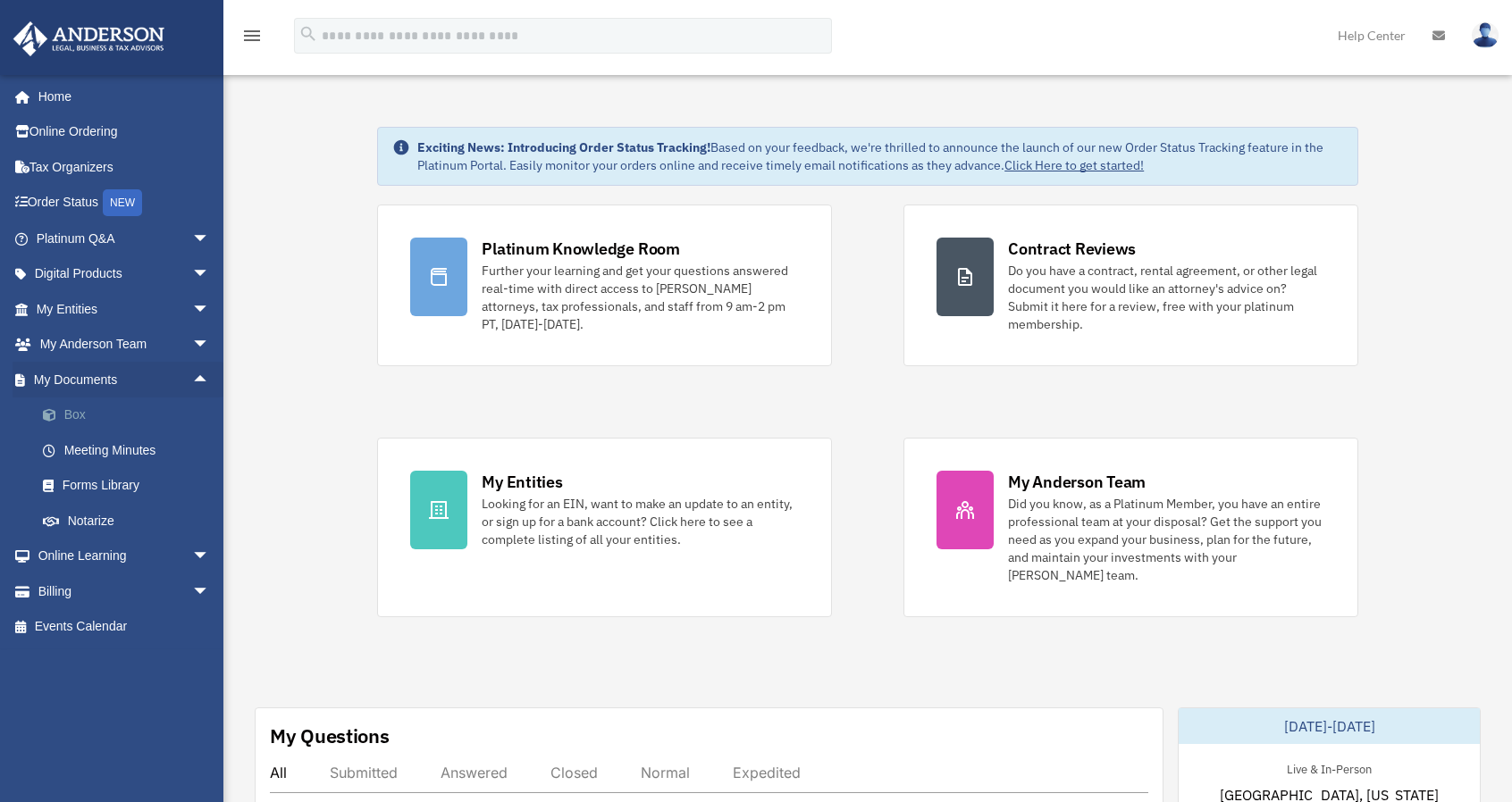
click at [73, 421] on link "Box" at bounding box center [131, 415] width 212 height 35
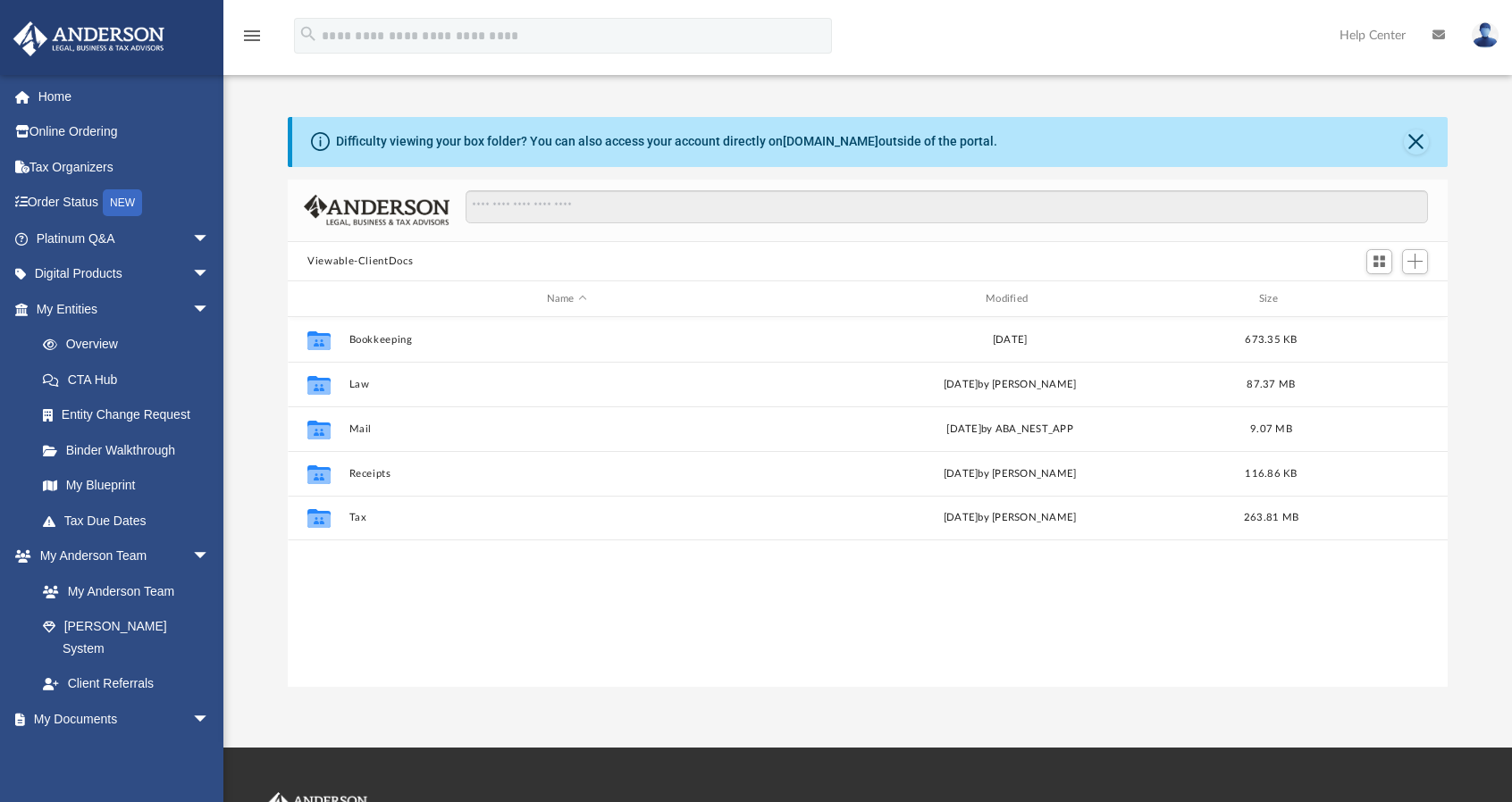
scroll to position [393, 1145]
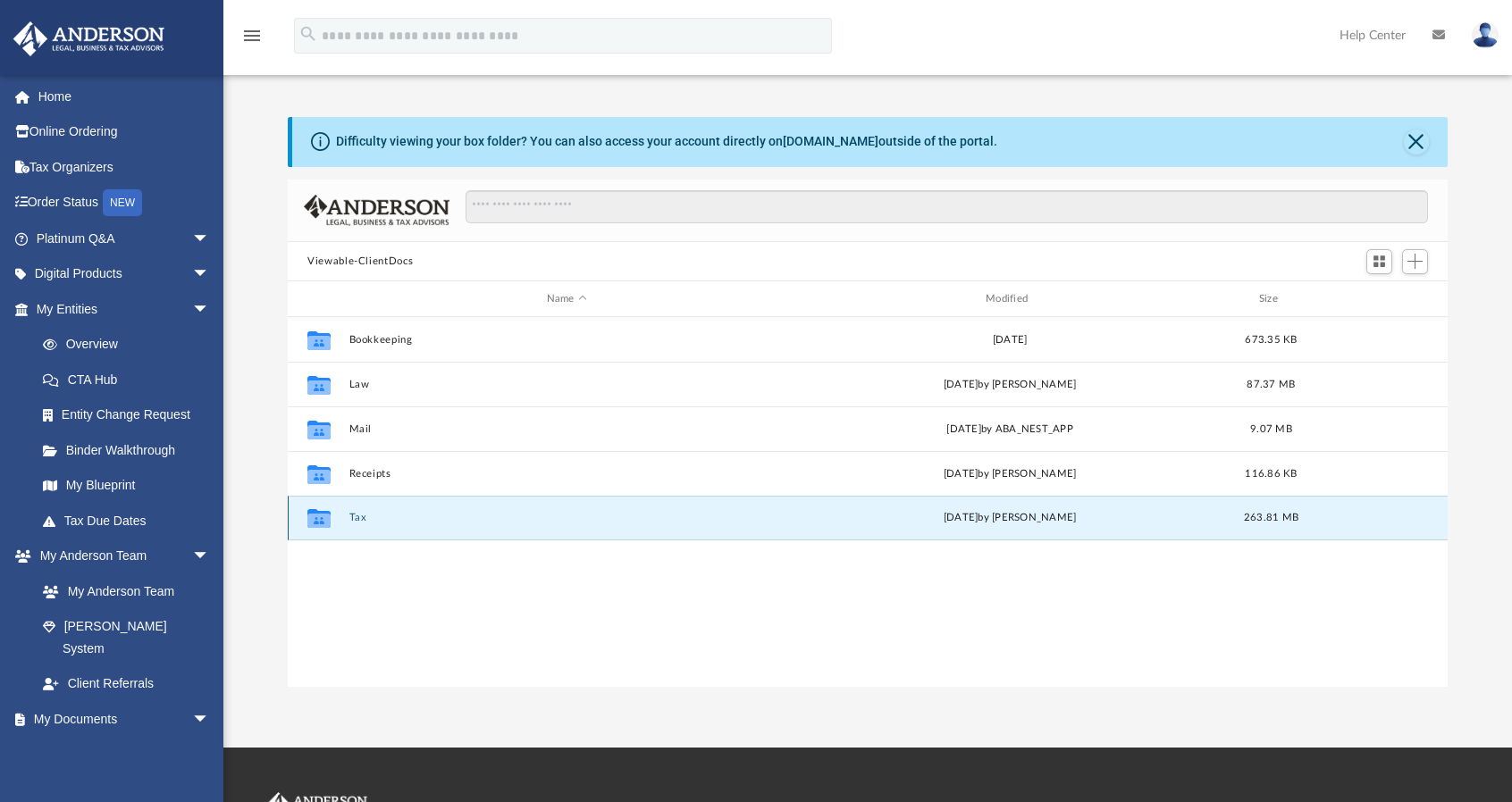
click at [364, 515] on button "Tax" at bounding box center [568, 518] width 435 height 11
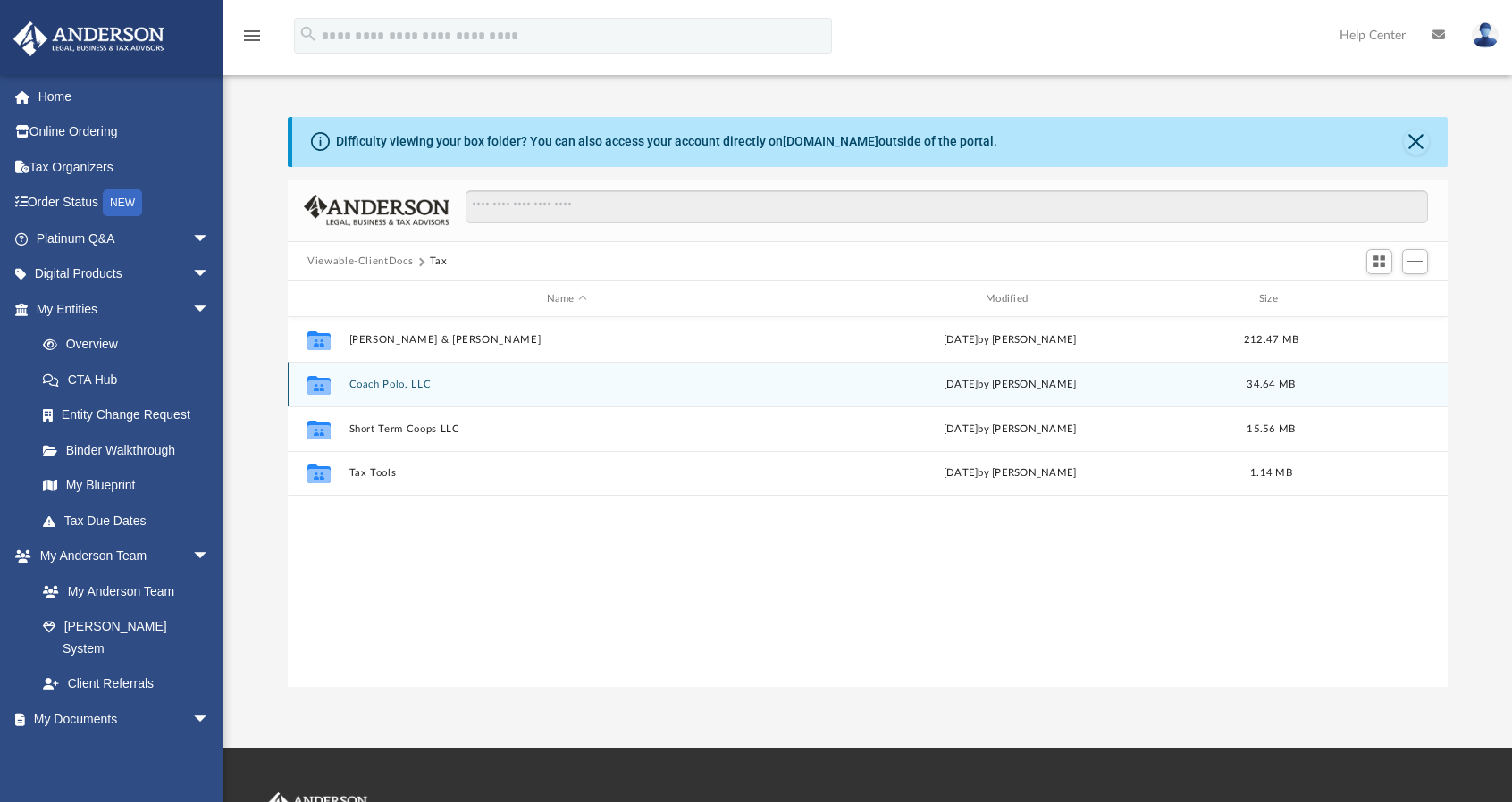
click at [389, 389] on button "Coach Polo, LLC" at bounding box center [568, 384] width 435 height 11
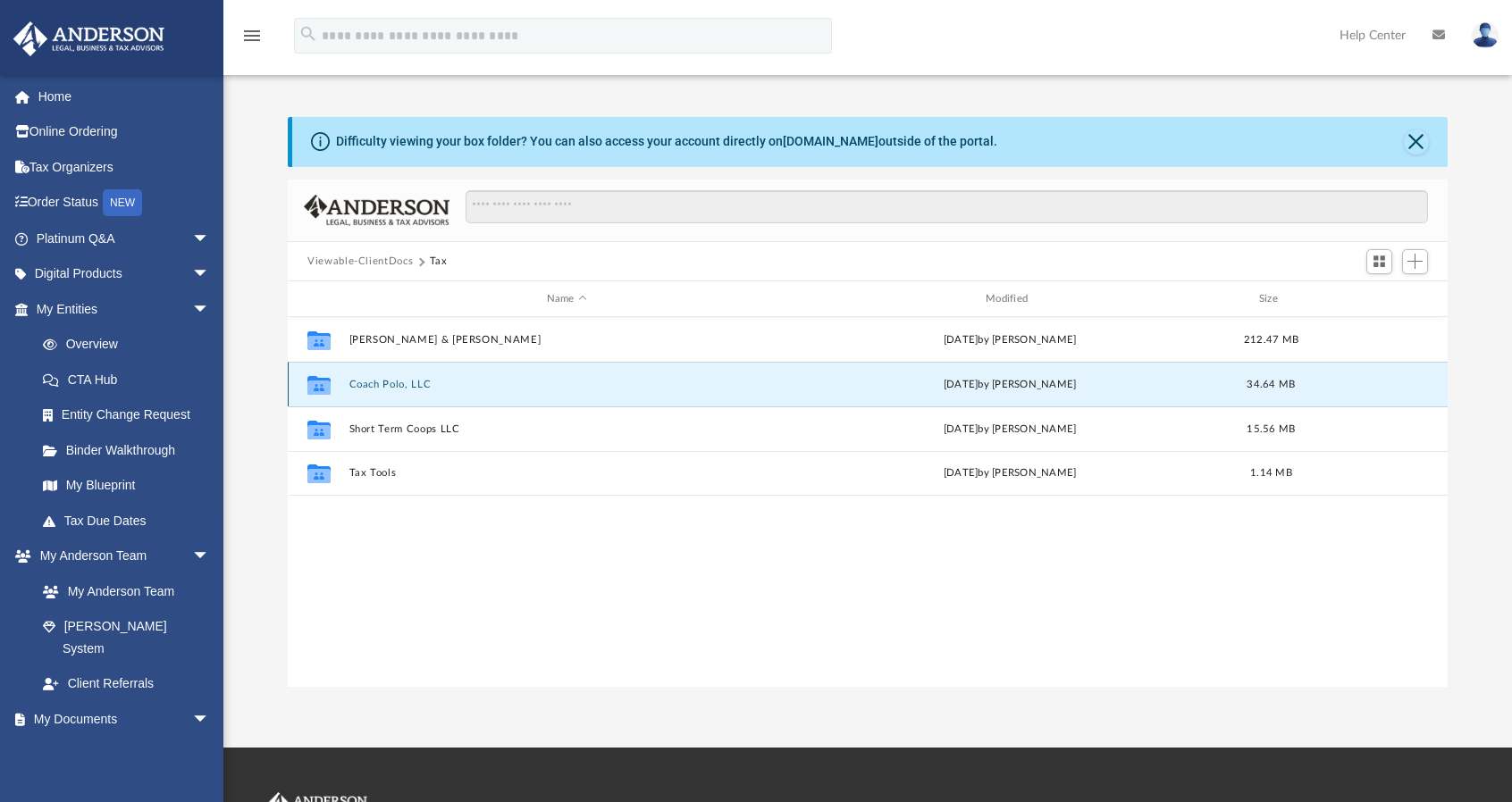
click at [389, 389] on button "Coach Polo, LLC" at bounding box center [568, 384] width 435 height 11
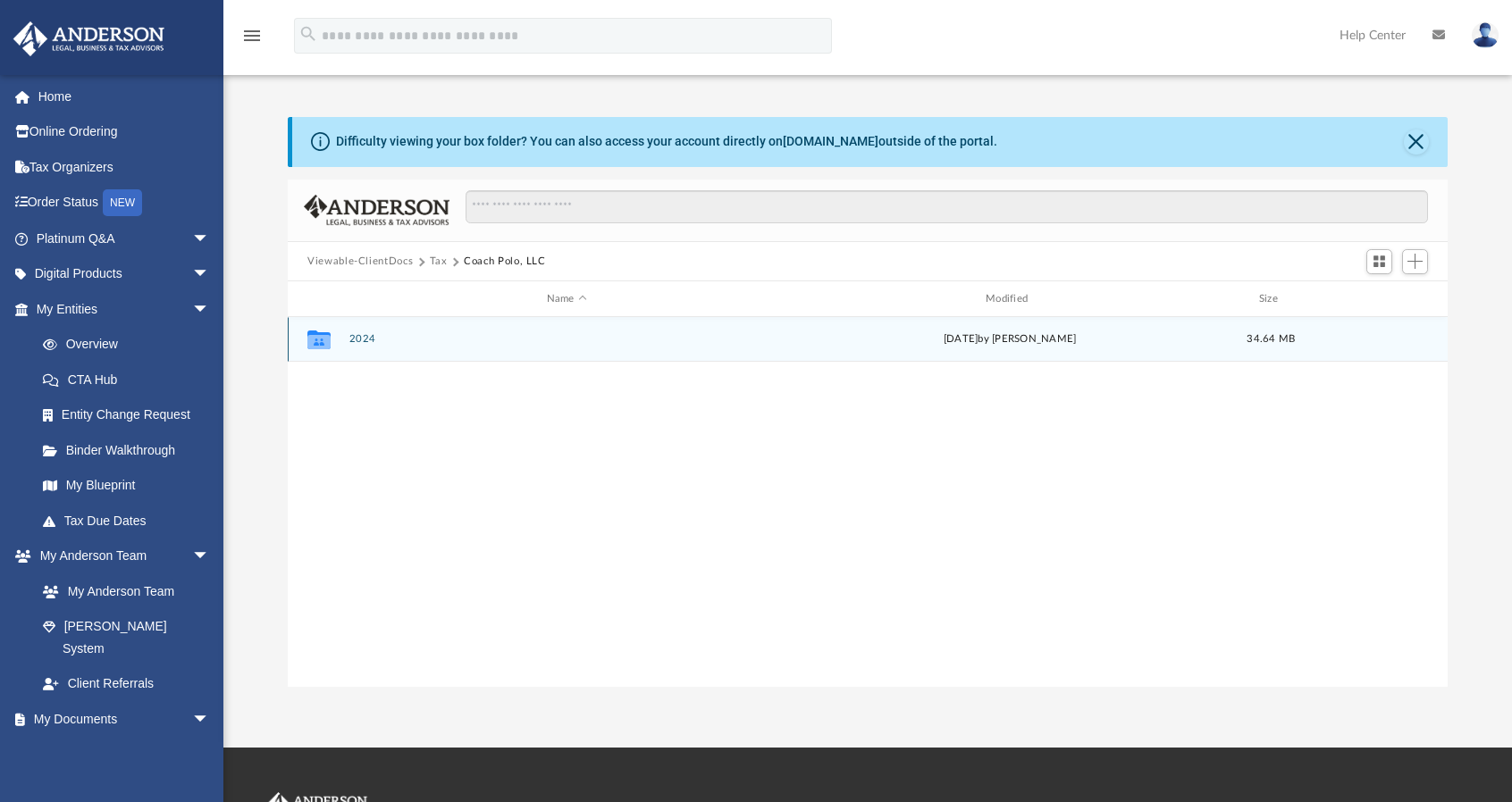
click at [361, 339] on button "2024" at bounding box center [568, 340] width 435 height 11
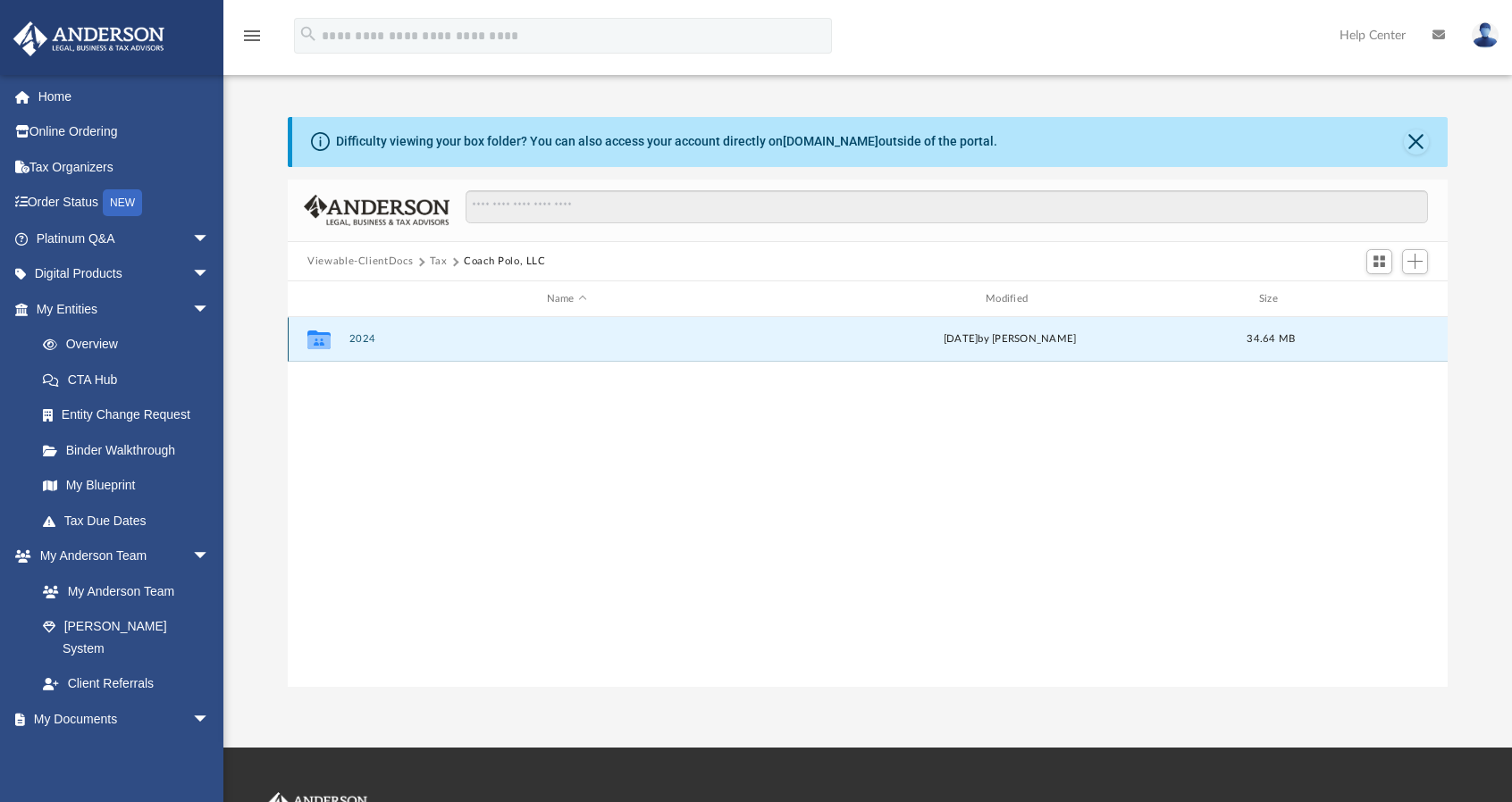
click at [361, 339] on button "2024" at bounding box center [568, 340] width 435 height 11
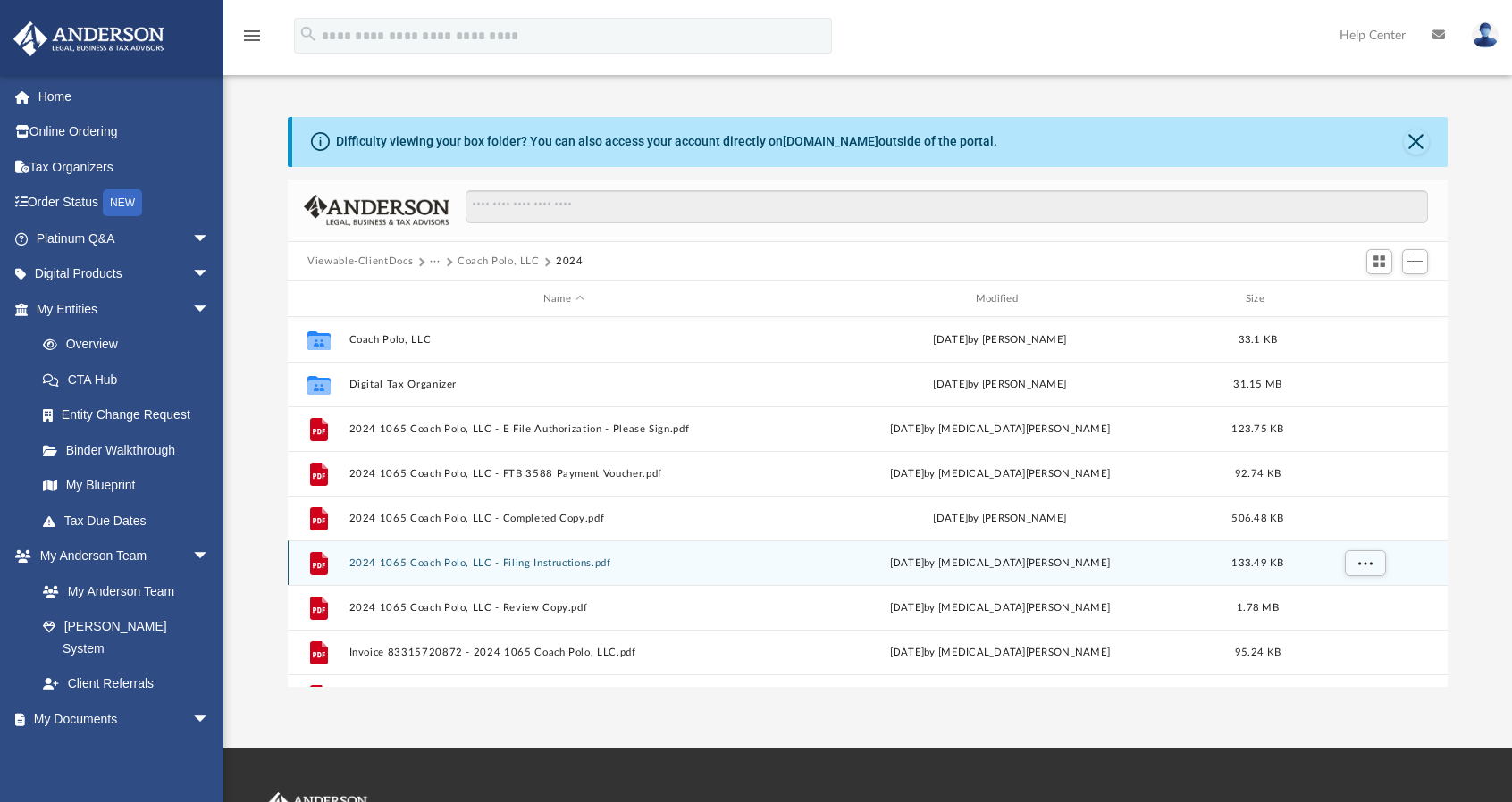
click at [496, 564] on button "2024 1065 Coach Polo, LLC - Filing Instructions.pdf" at bounding box center [564, 563] width 429 height 11
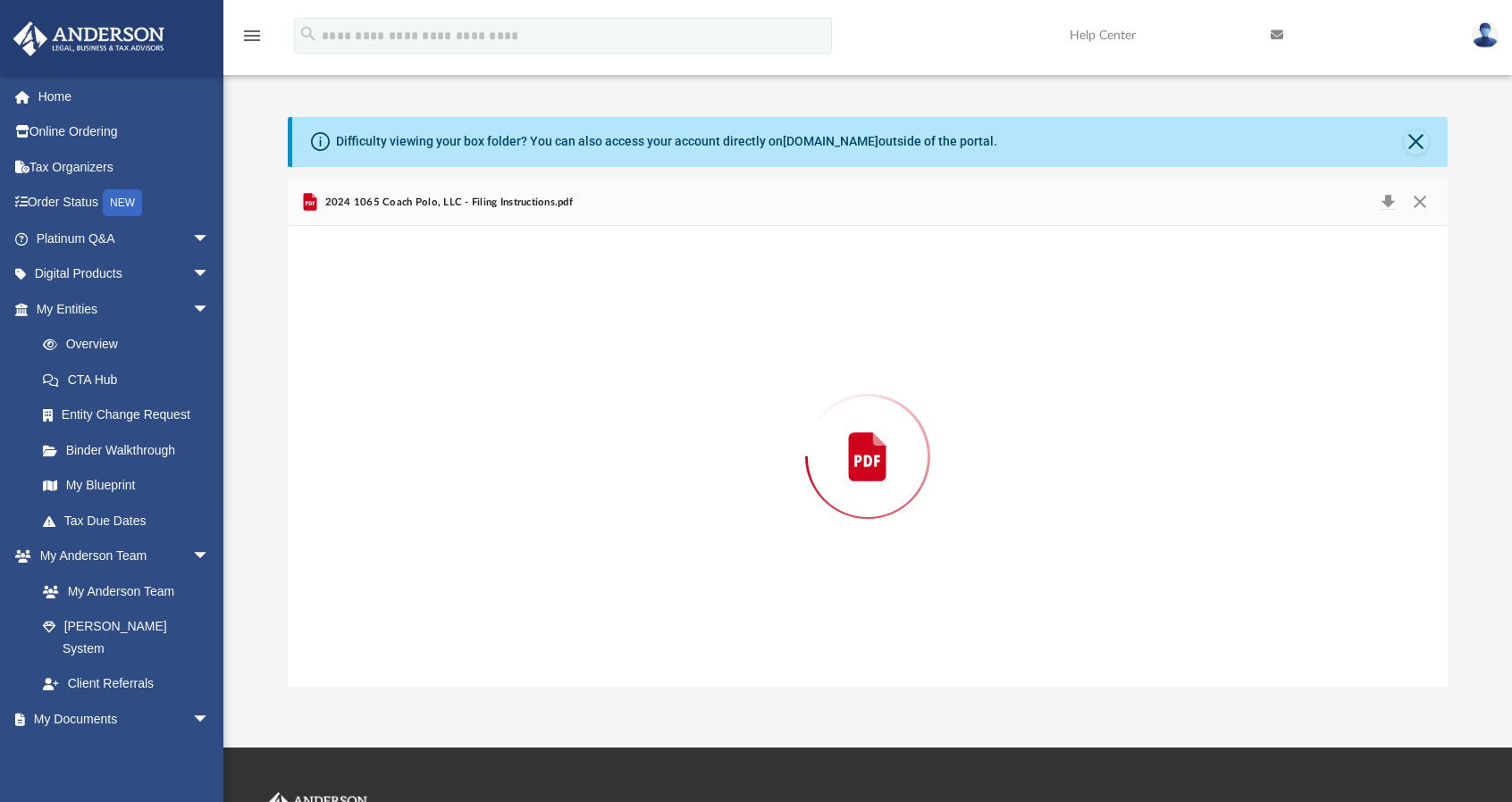
click at [496, 564] on div "Preview" at bounding box center [867, 457] width 1160 height 461
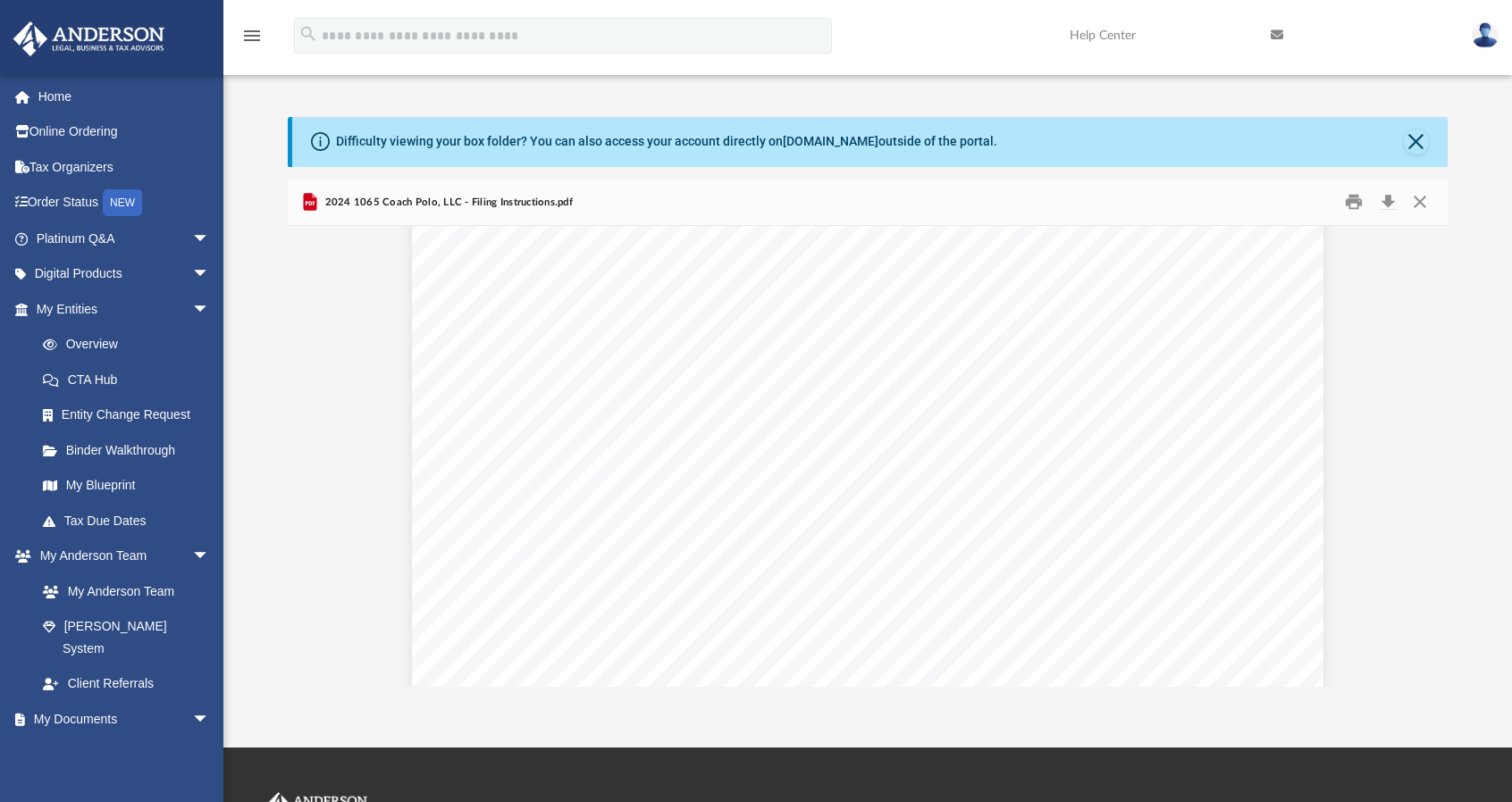
scroll to position [715, 0]
click at [1358, 205] on button "Print" at bounding box center [1355, 203] width 35 height 28
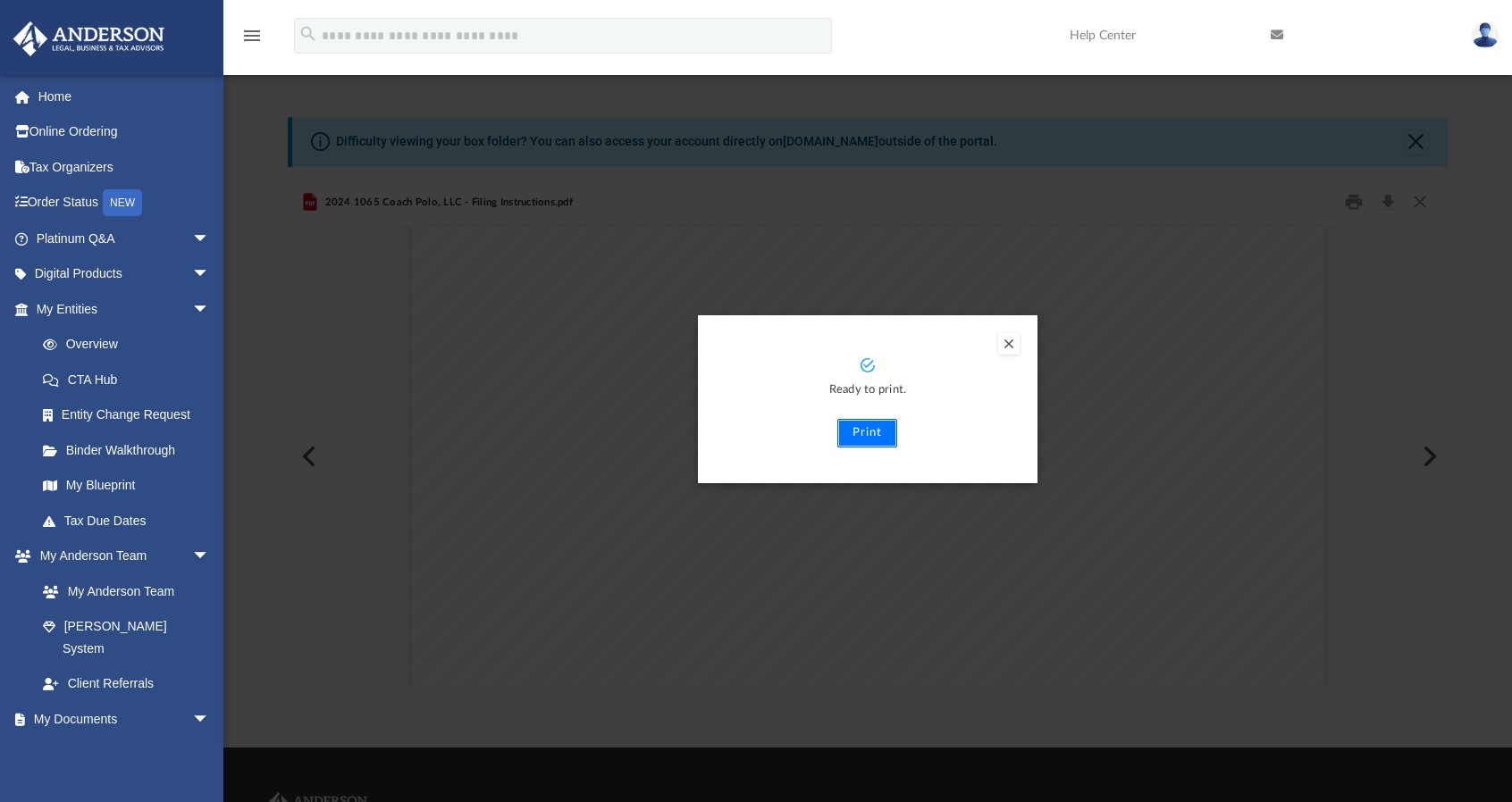
click at [876, 423] on button "Print" at bounding box center [867, 433] width 60 height 29
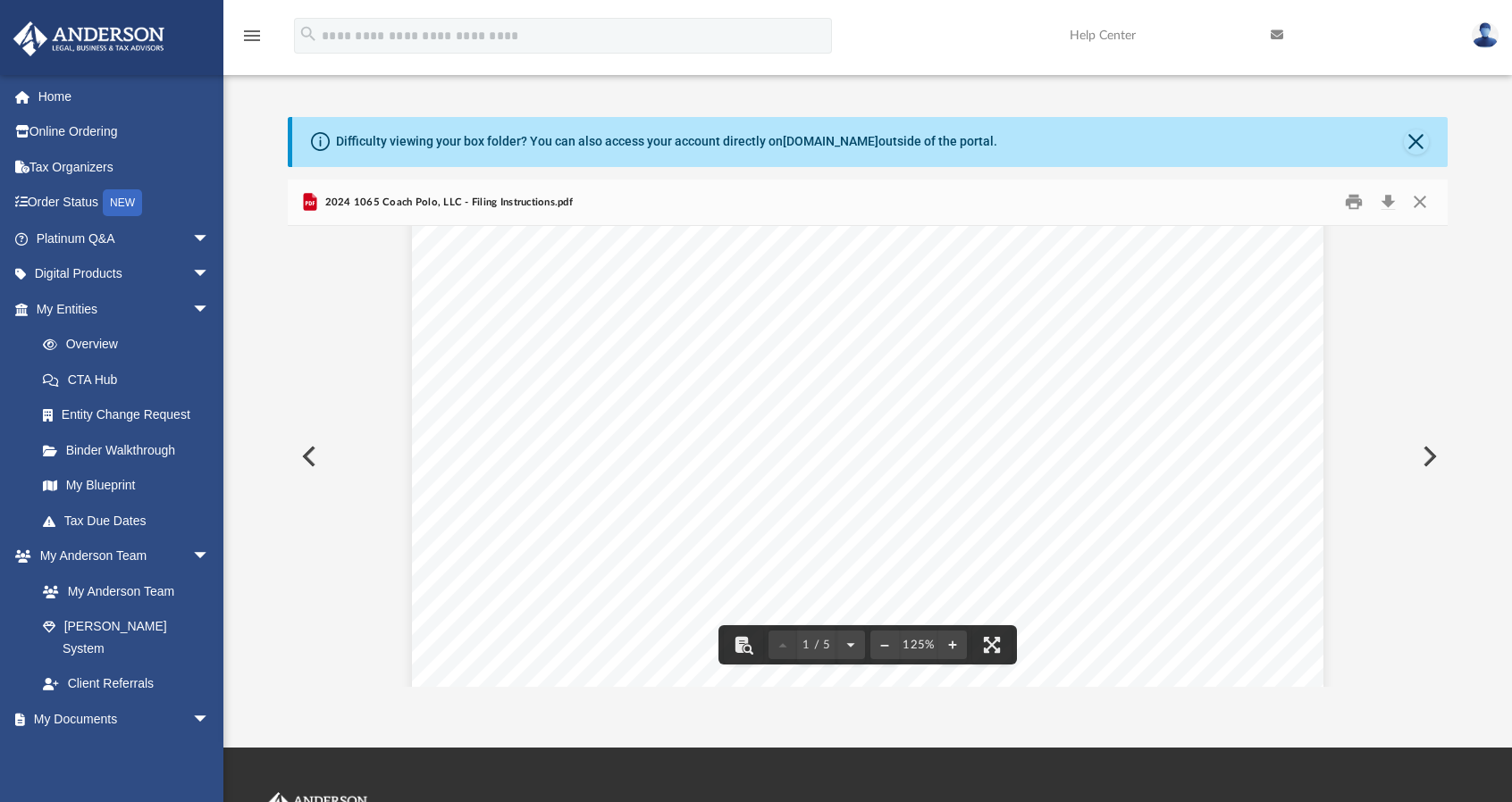
scroll to position [38, 0]
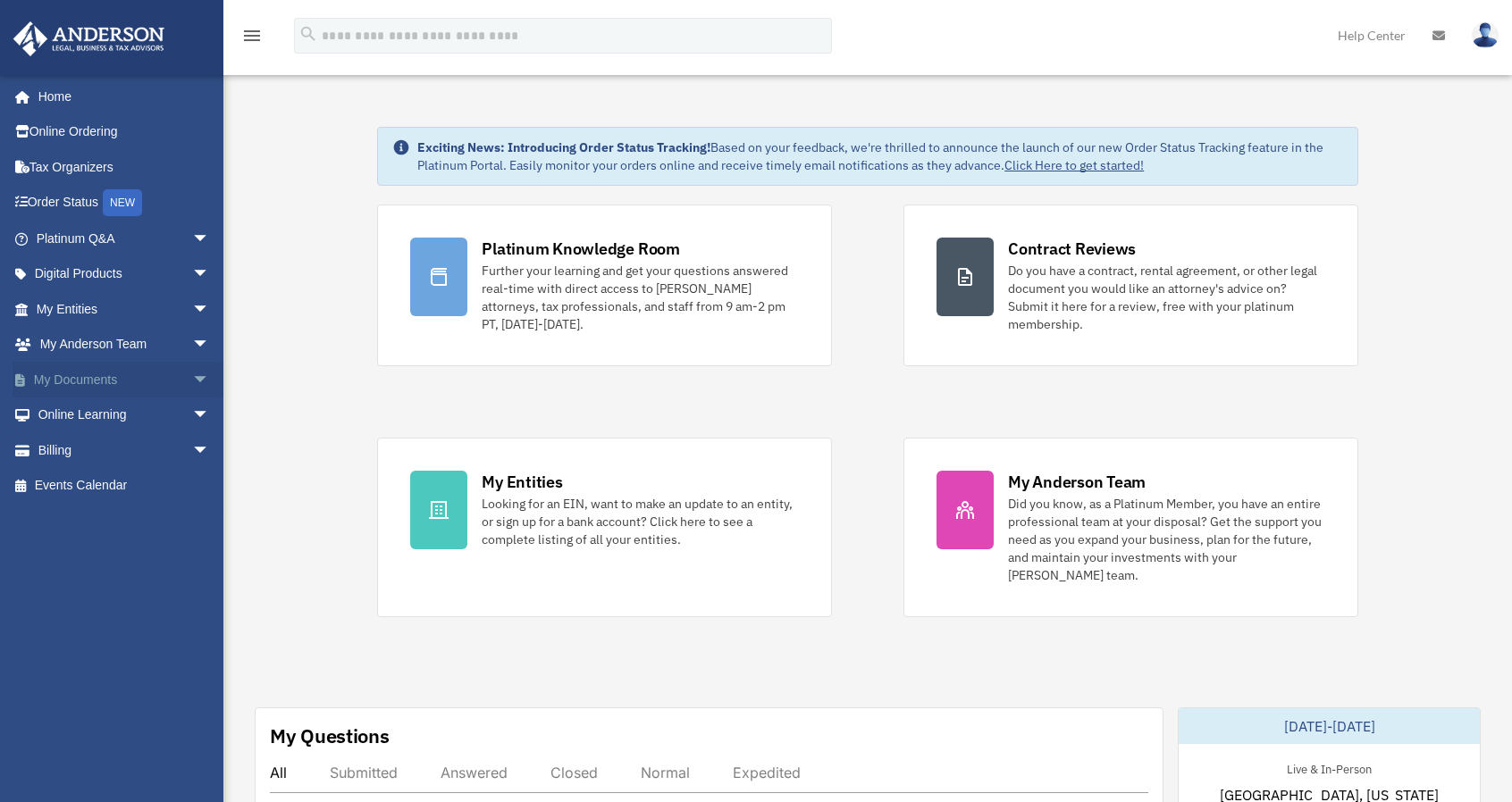
click at [192, 378] on span "arrow_drop_down" at bounding box center [209, 380] width 35 height 36
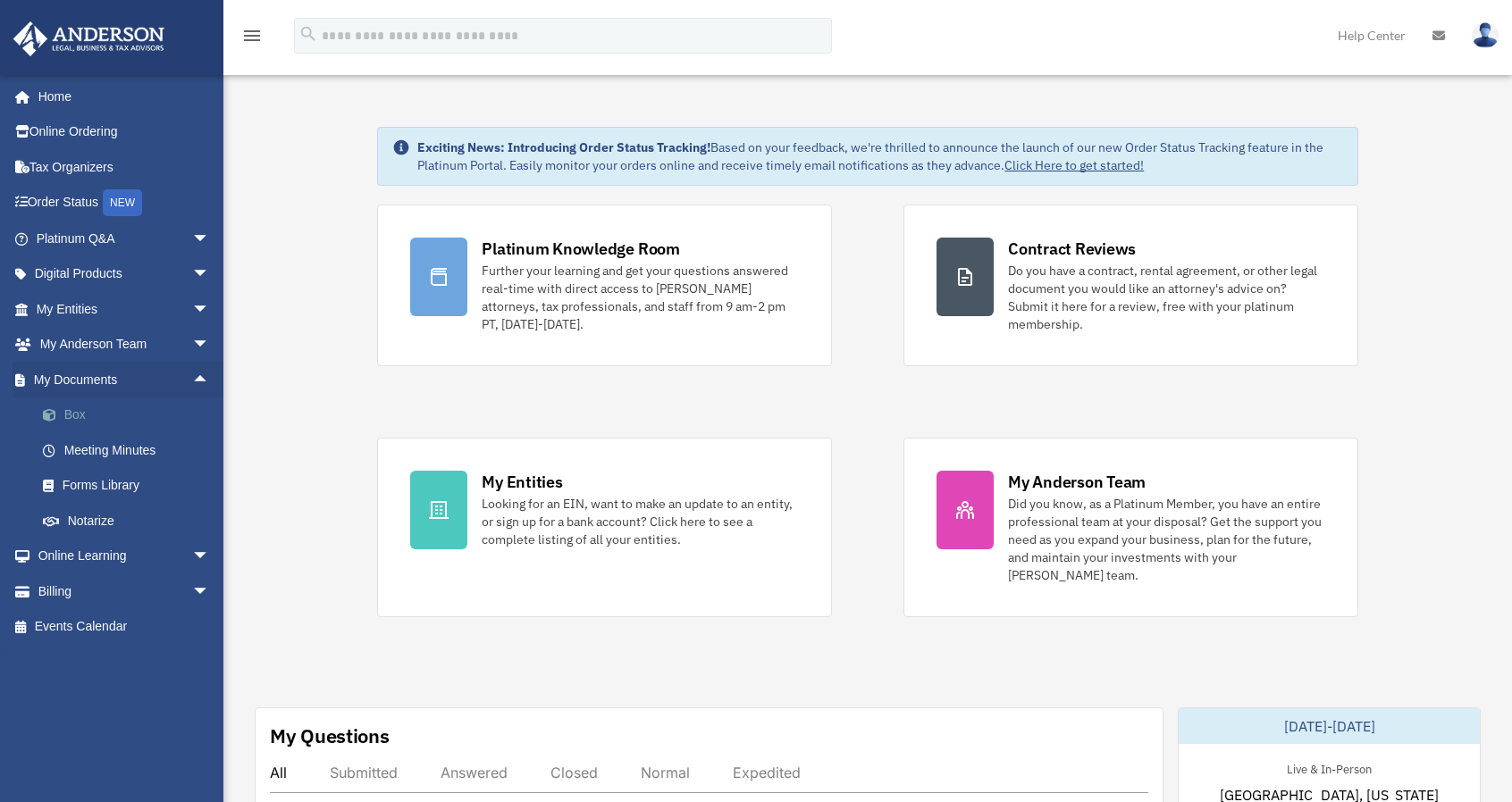
click at [91, 412] on link "Box" at bounding box center [131, 415] width 212 height 35
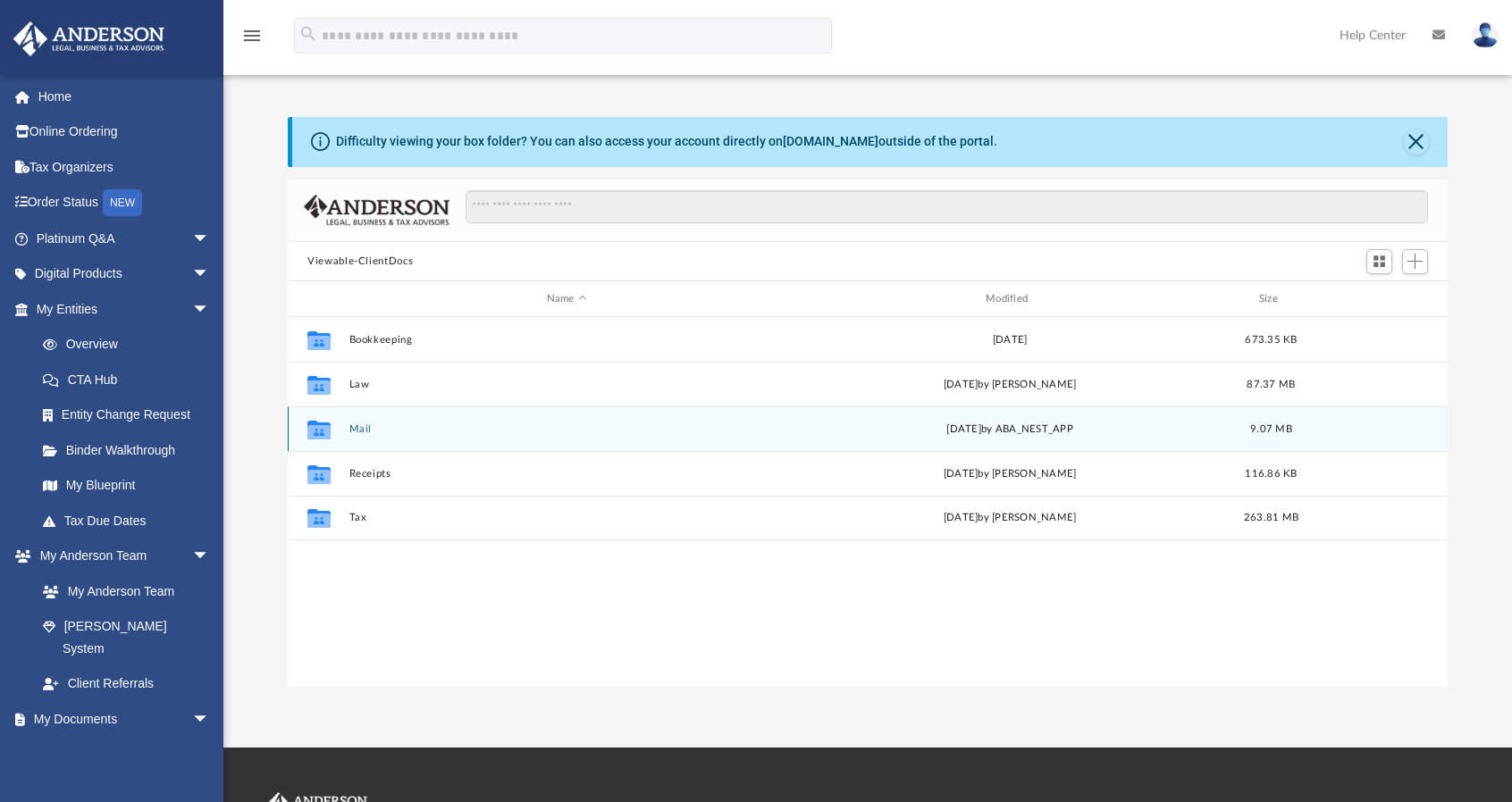
scroll to position [393, 1145]
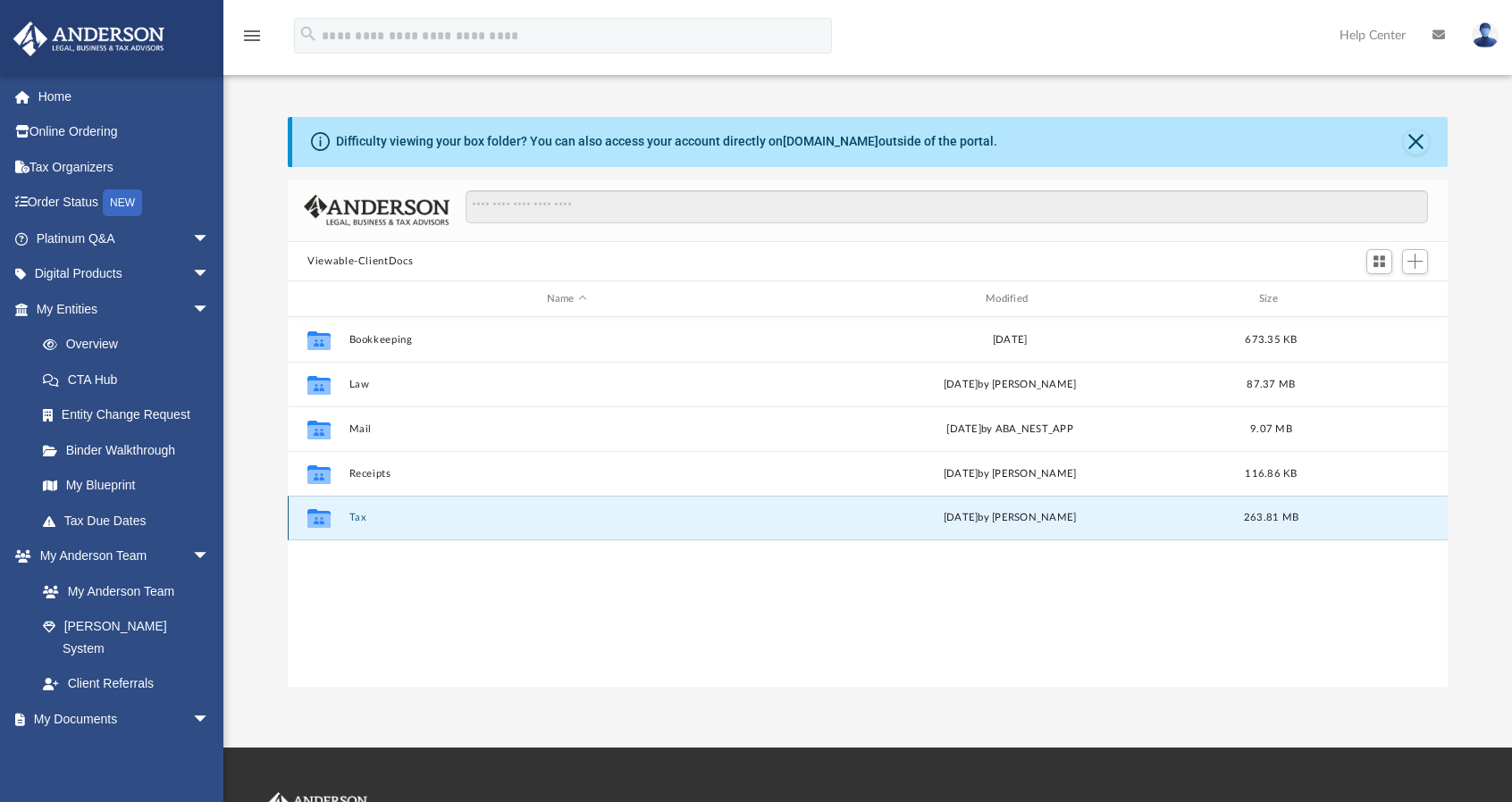
click at [373, 515] on button "Tax" at bounding box center [568, 518] width 435 height 11
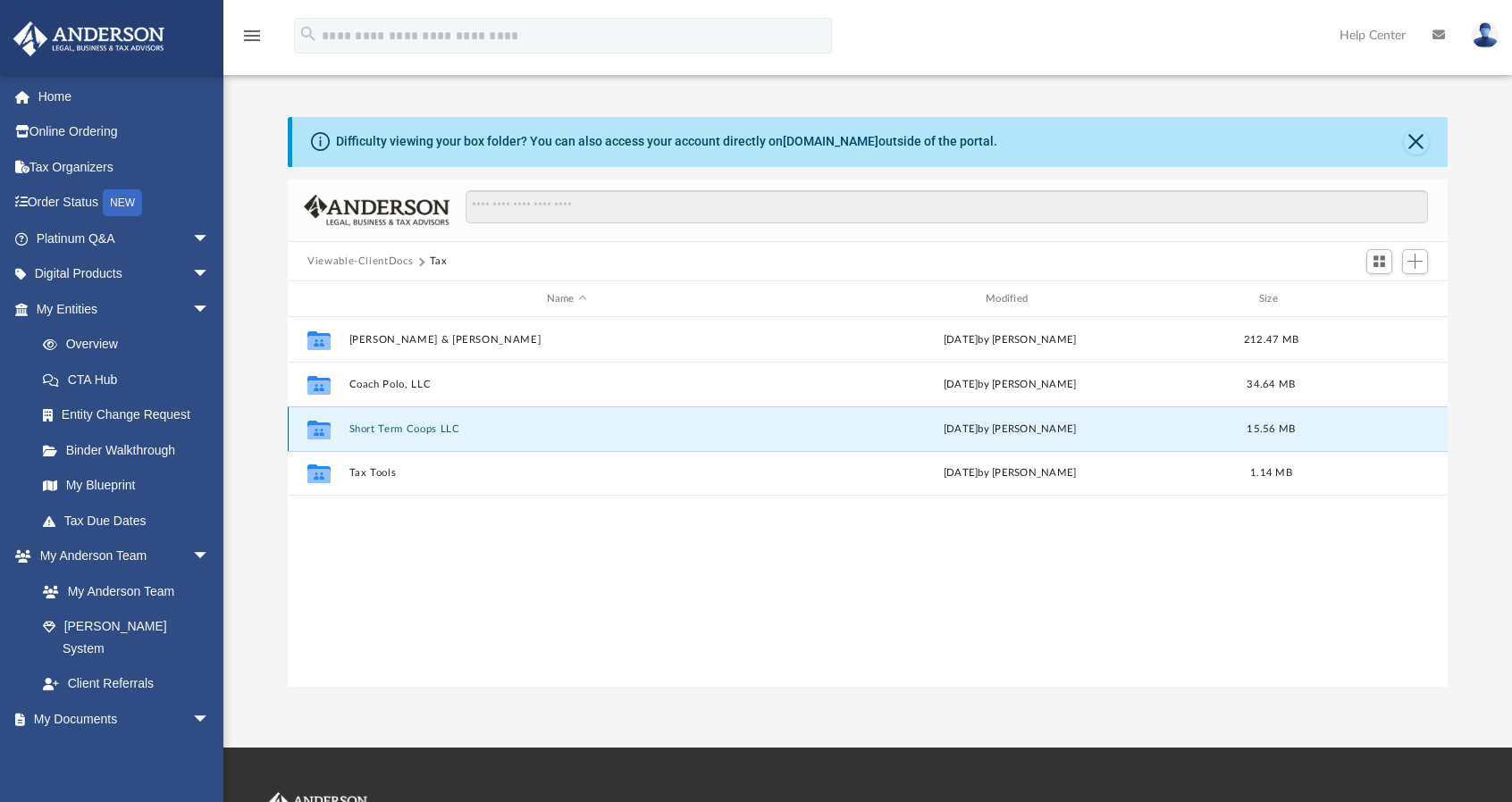
click at [382, 429] on button "Short Term Coops LLC" at bounding box center [568, 429] width 435 height 11
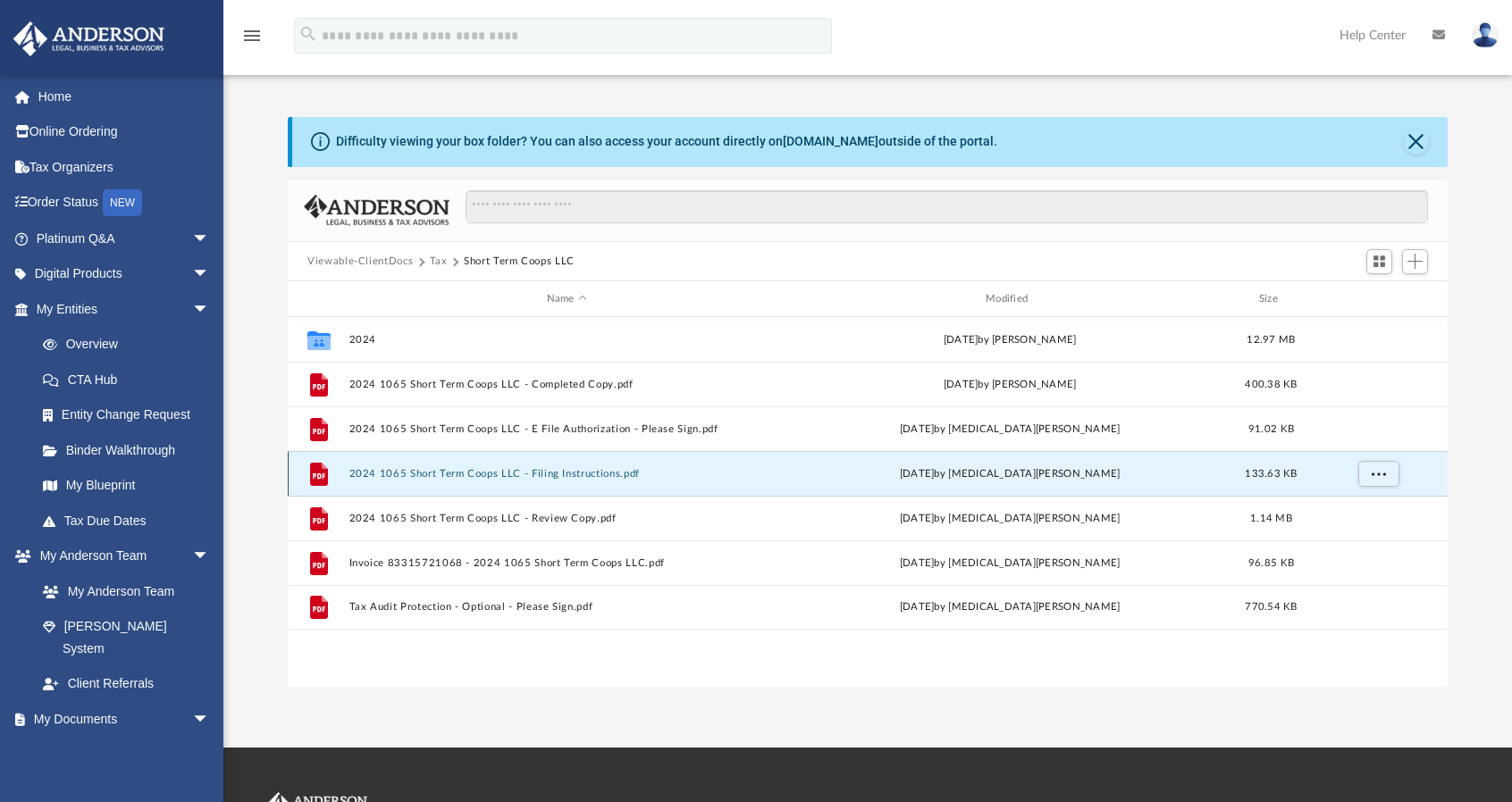
click at [450, 473] on button "2024 1065 Short Term Coops LLC - Filing Instructions.pdf" at bounding box center [568, 474] width 435 height 11
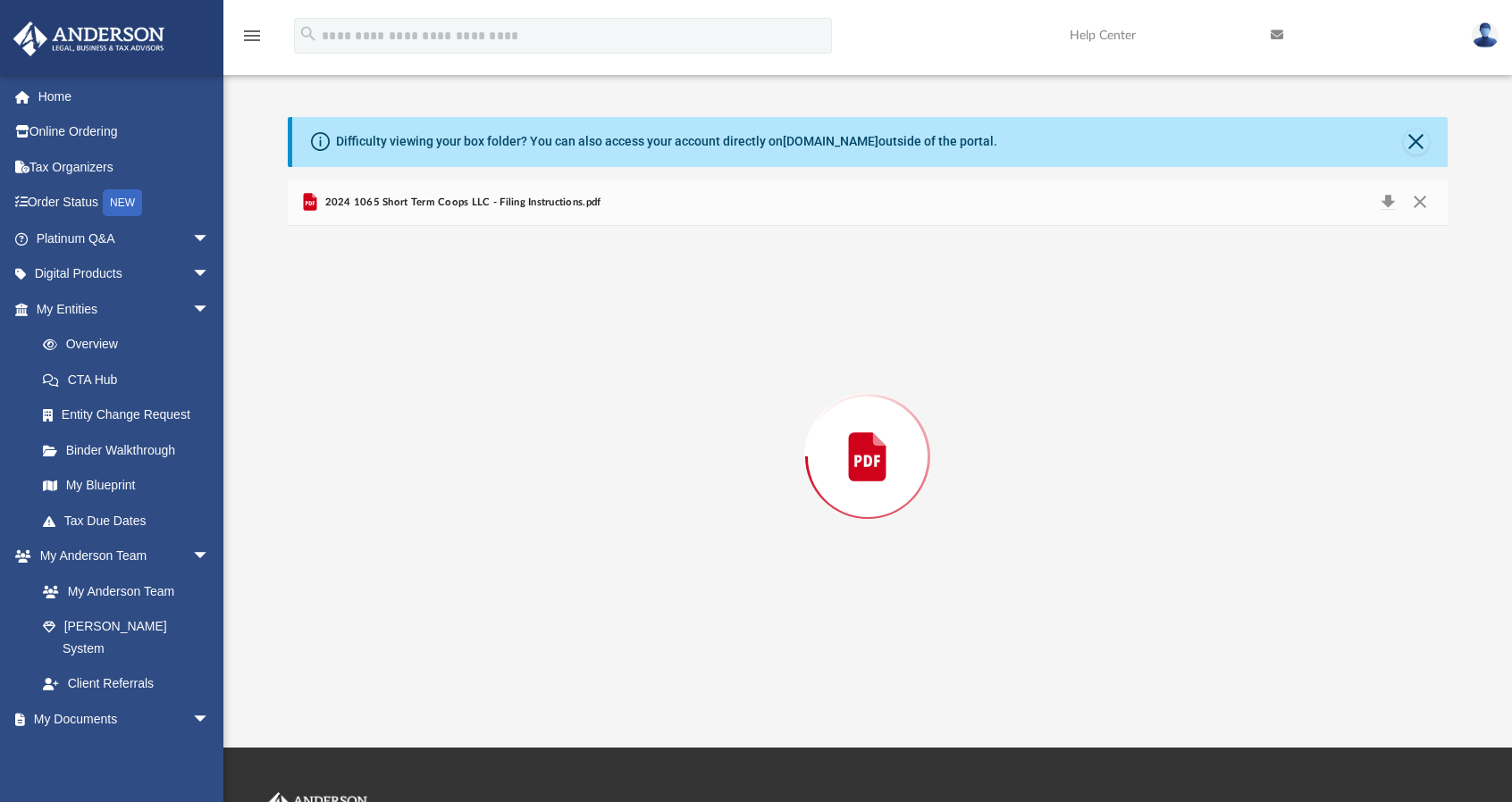
click at [450, 473] on div "Preview" at bounding box center [867, 457] width 1160 height 461
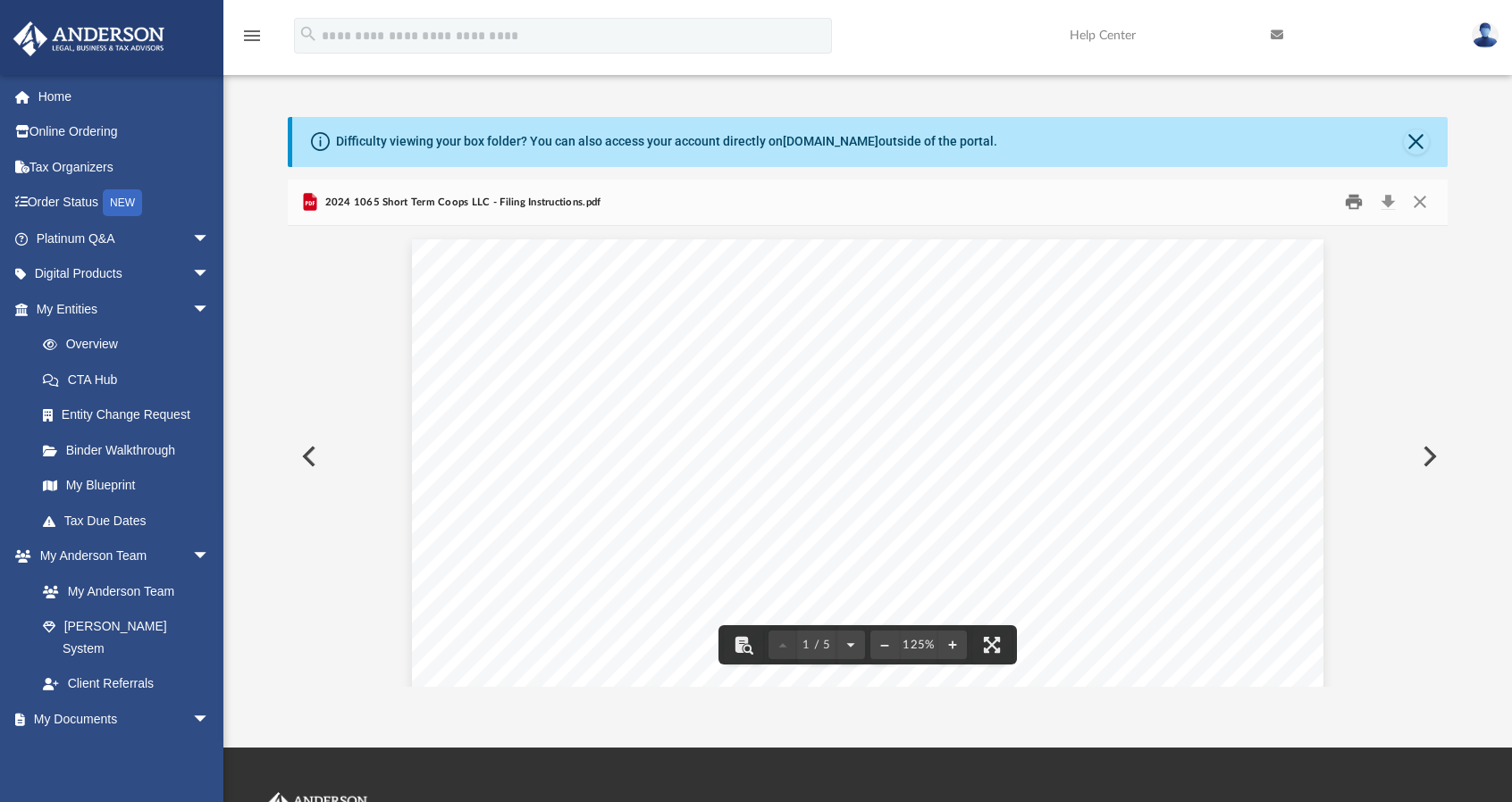
click at [1357, 203] on button "Print" at bounding box center [1355, 203] width 35 height 28
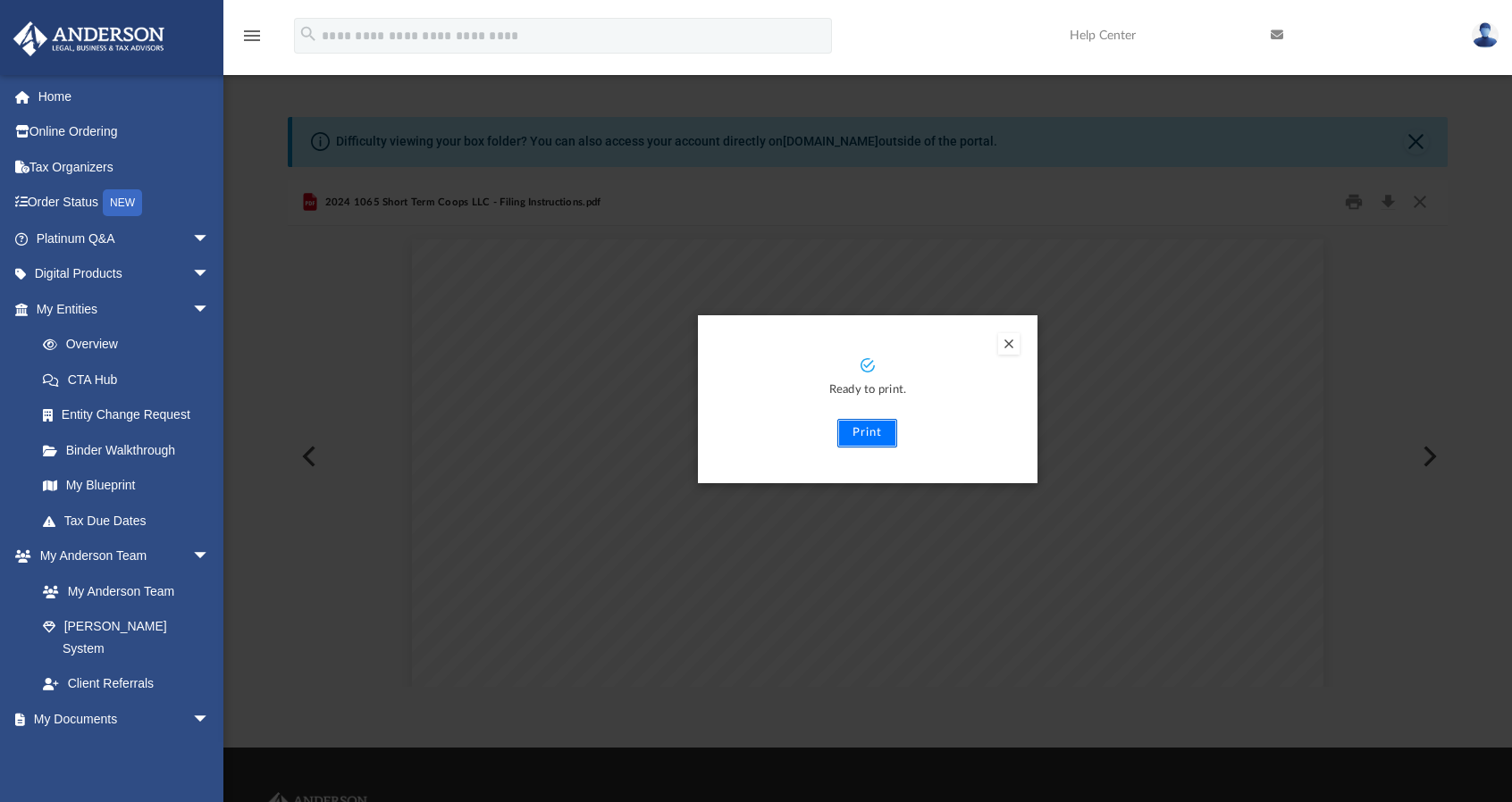
click at [873, 433] on button "Print" at bounding box center [867, 433] width 60 height 29
